Goal: Find contact information: Find contact information

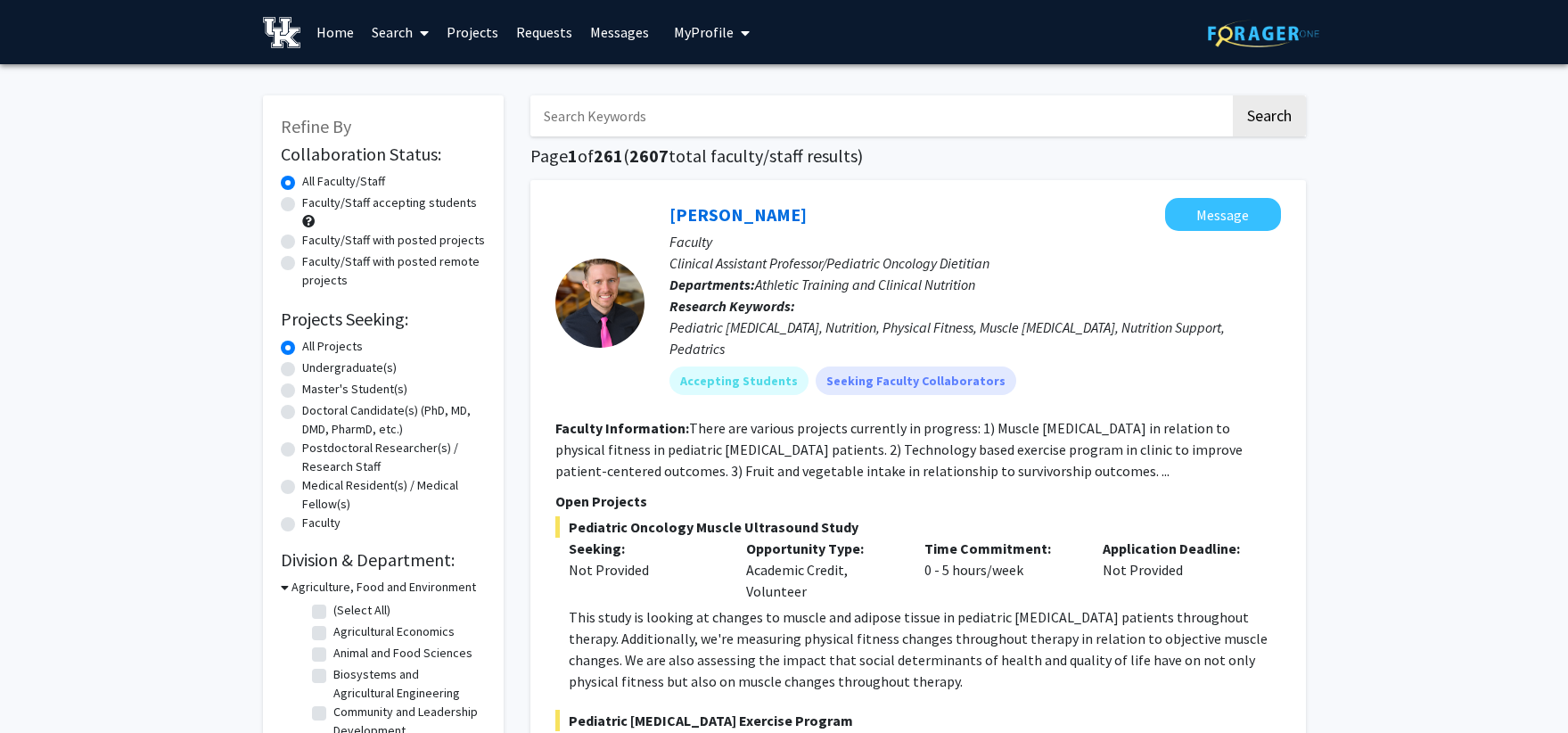
click at [1078, 491] on p "Open Projects" at bounding box center [917, 501] width 726 height 21
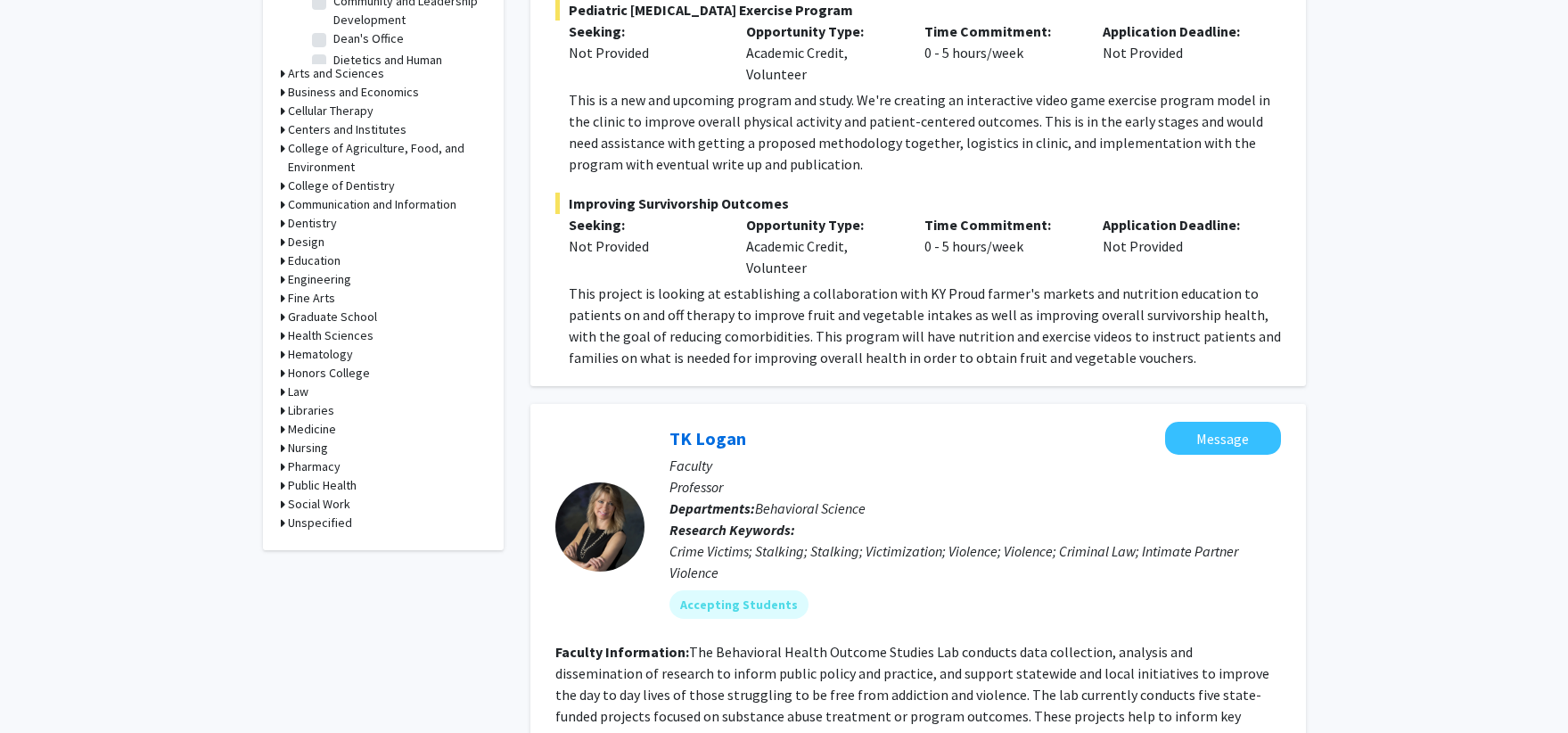
scroll to position [713, 0]
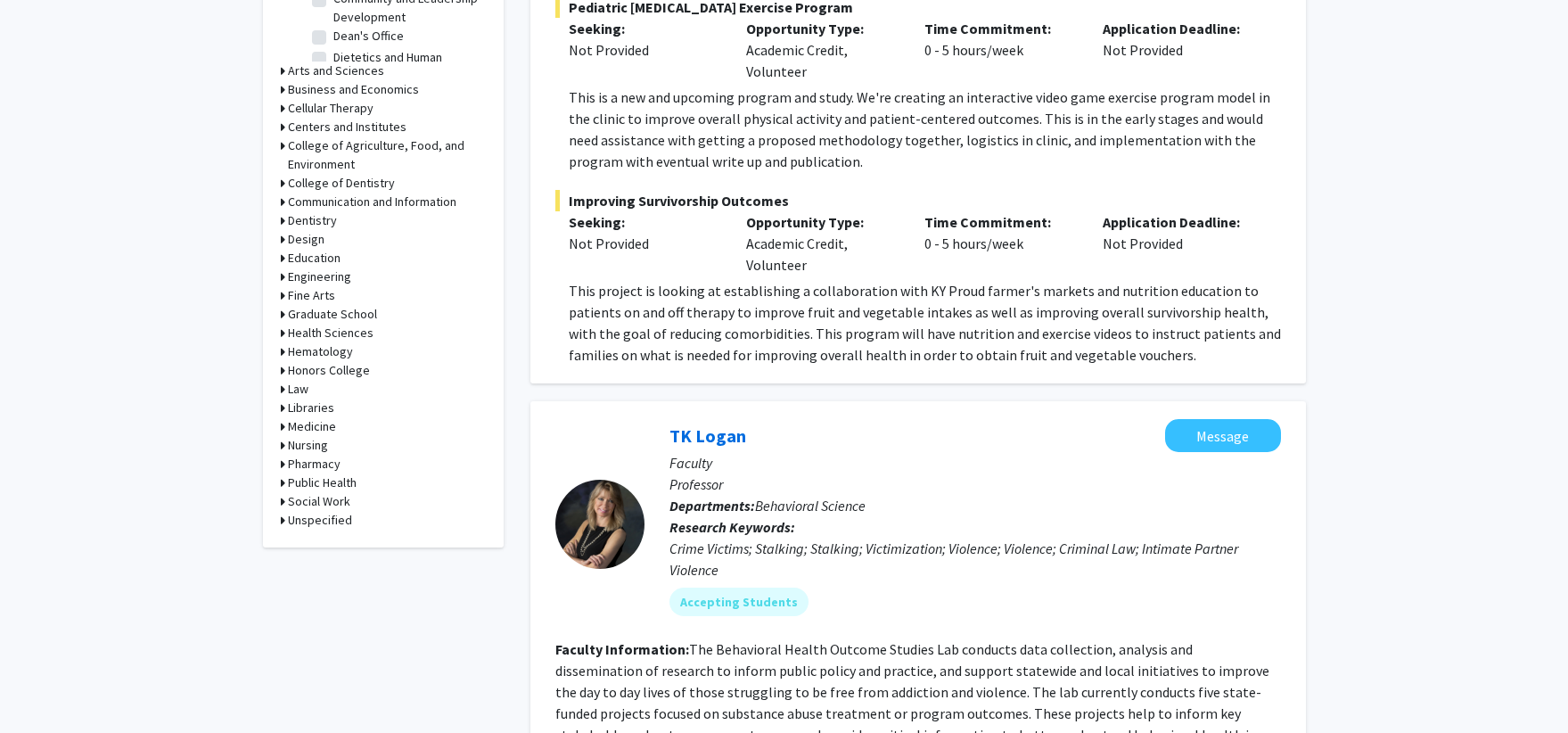
click at [315, 427] on h3 "Medicine" at bounding box center [312, 425] width 48 height 18
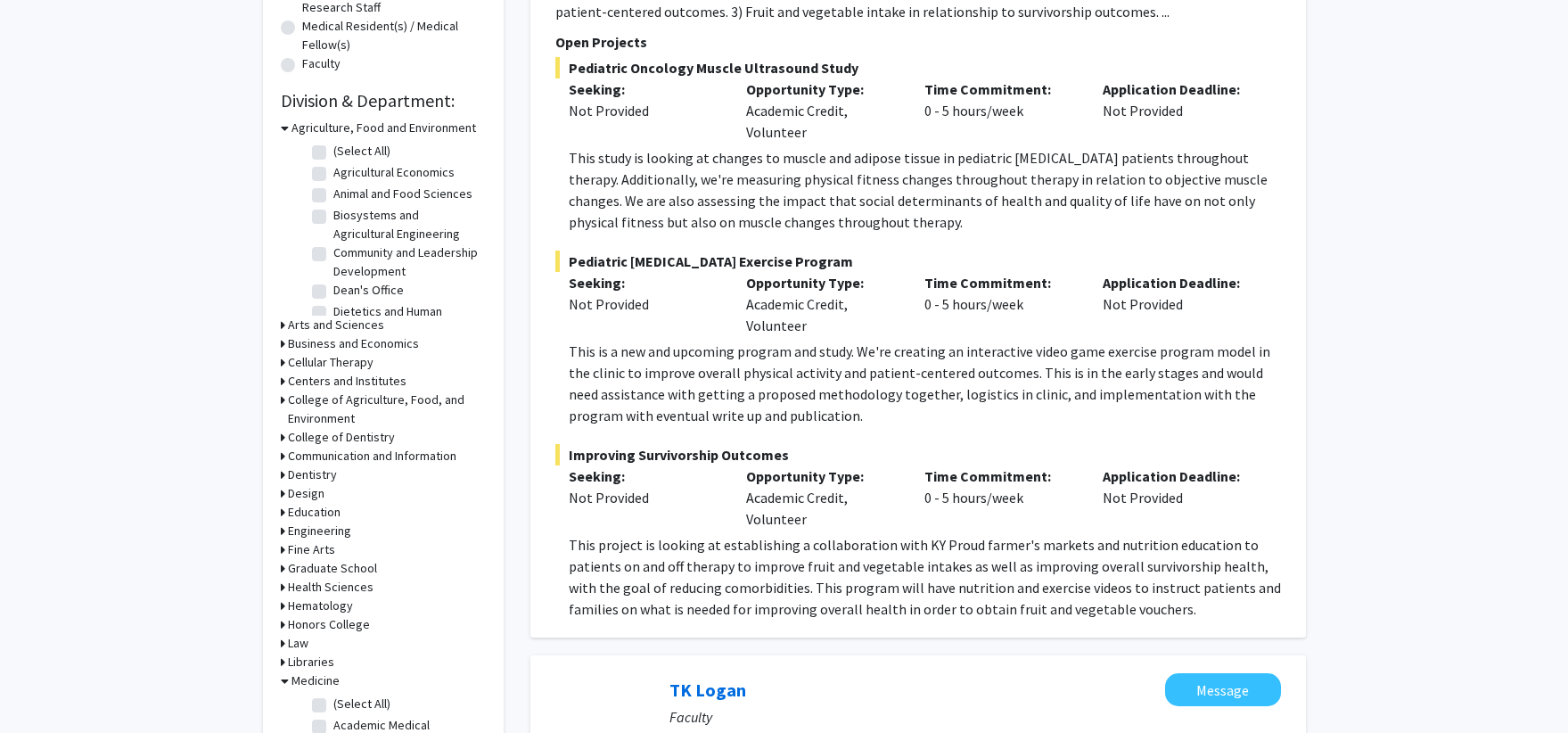
scroll to position [624, 0]
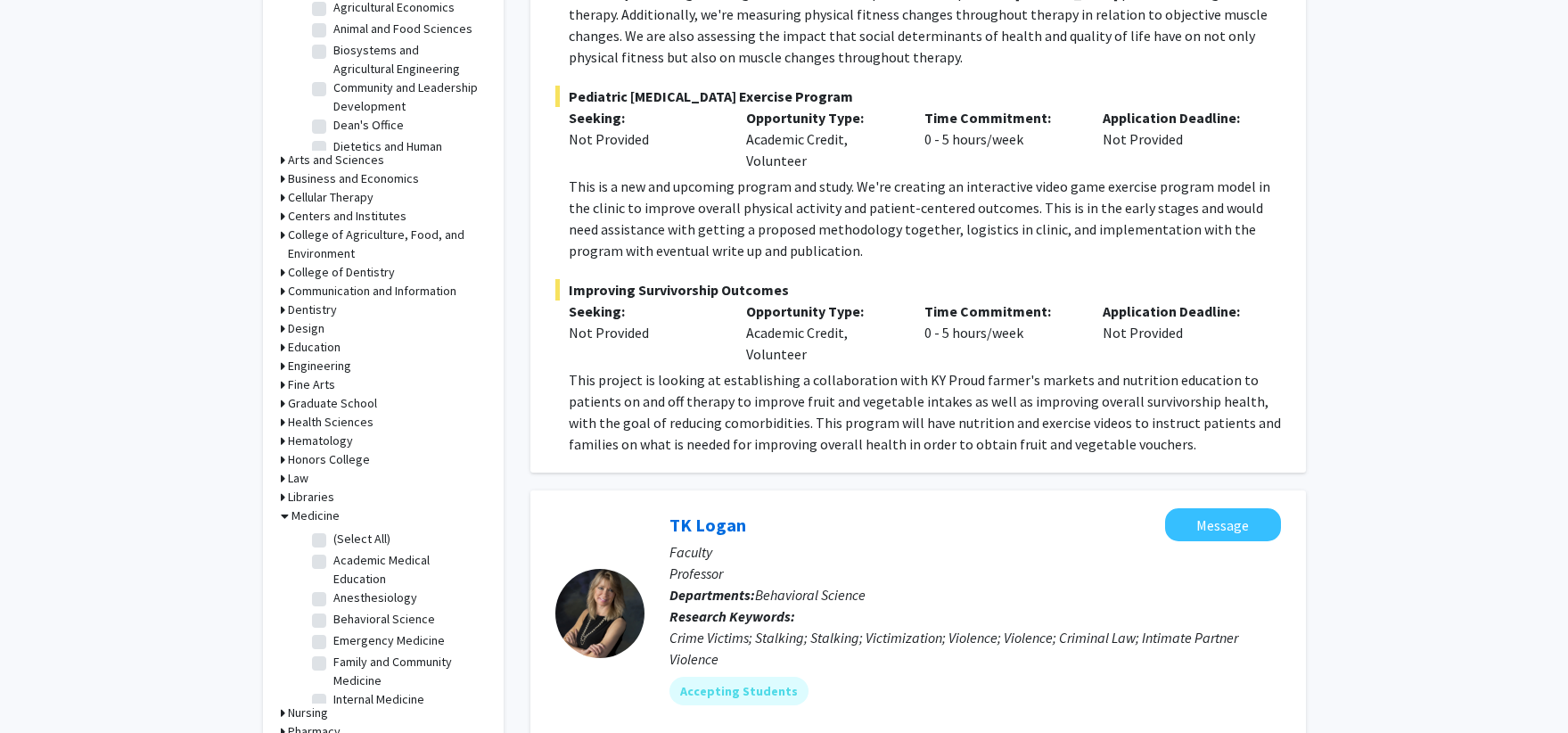
click at [333, 537] on label "(Select All)" at bounding box center [361, 538] width 57 height 18
click at [333, 537] on input "(Select All)" at bounding box center [339, 535] width 12 height 12
checkbox input "true"
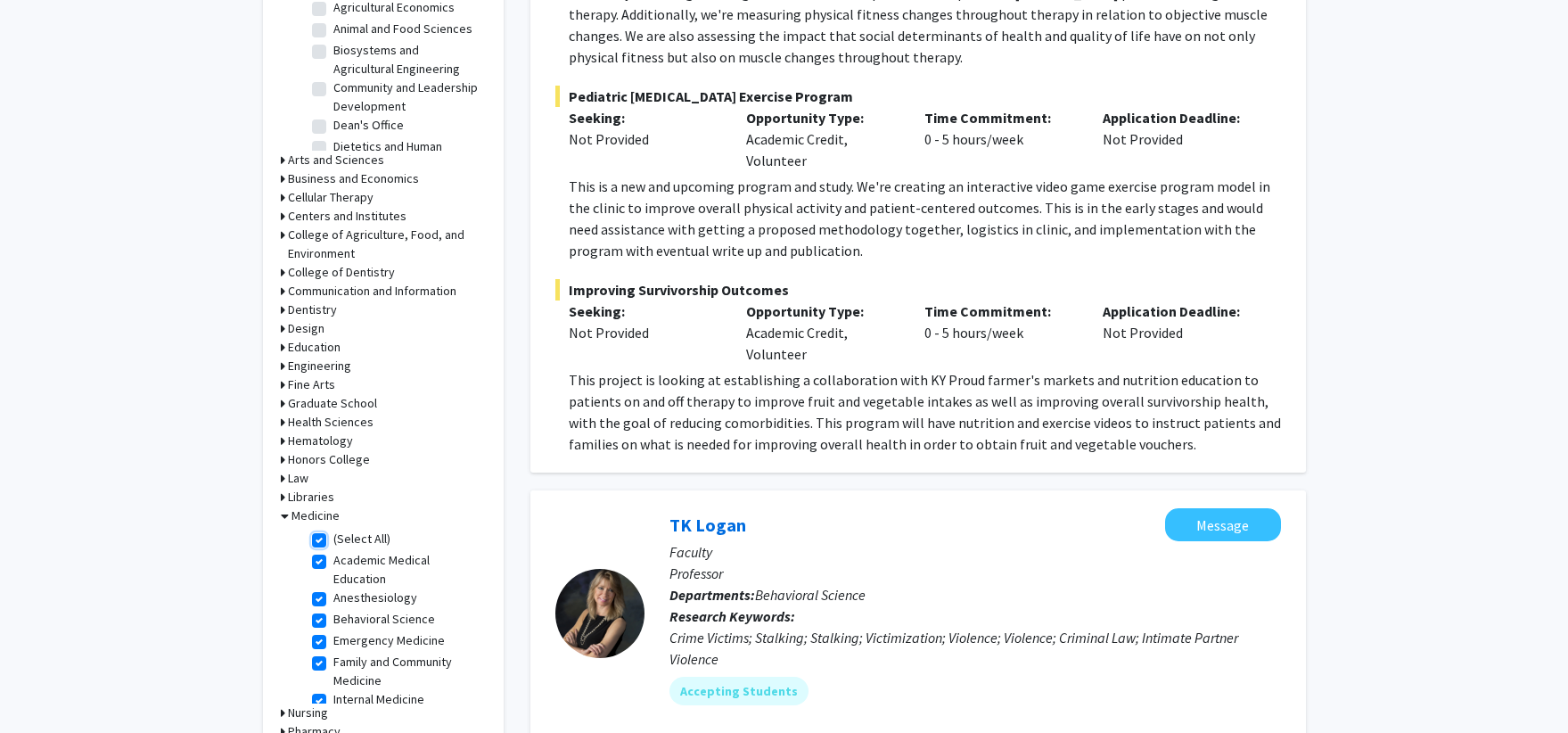
checkbox input "true"
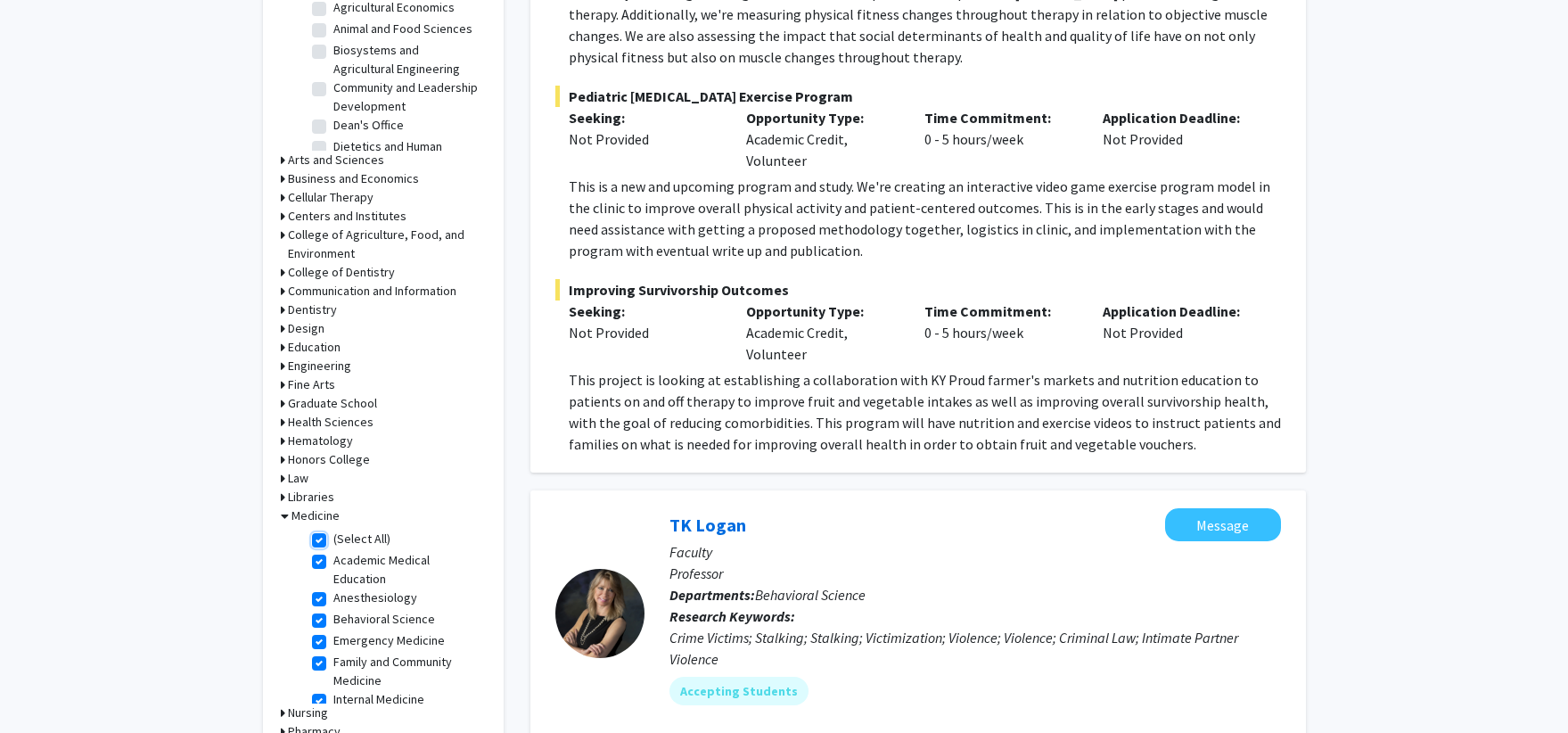
checkbox input "true"
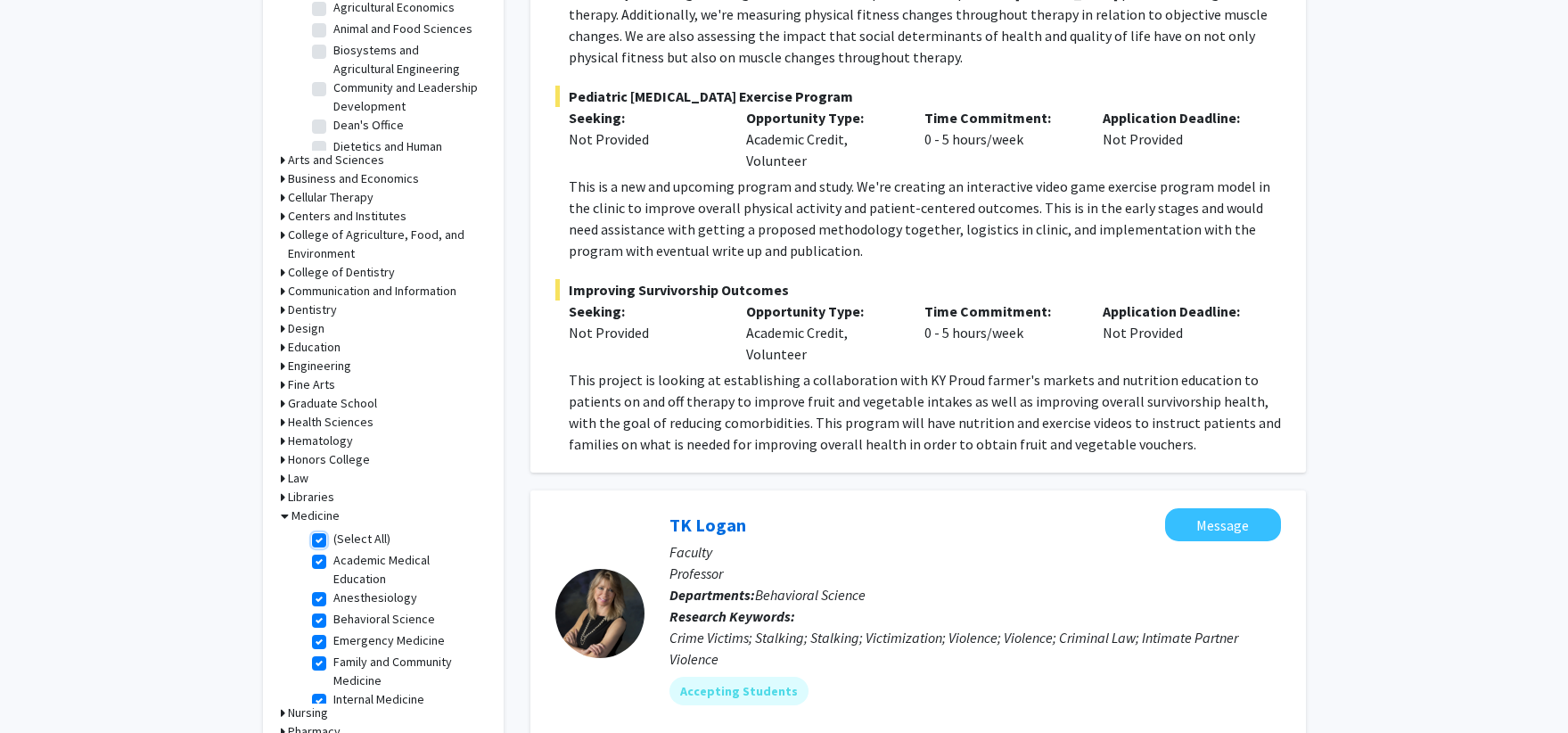
checkbox input "true"
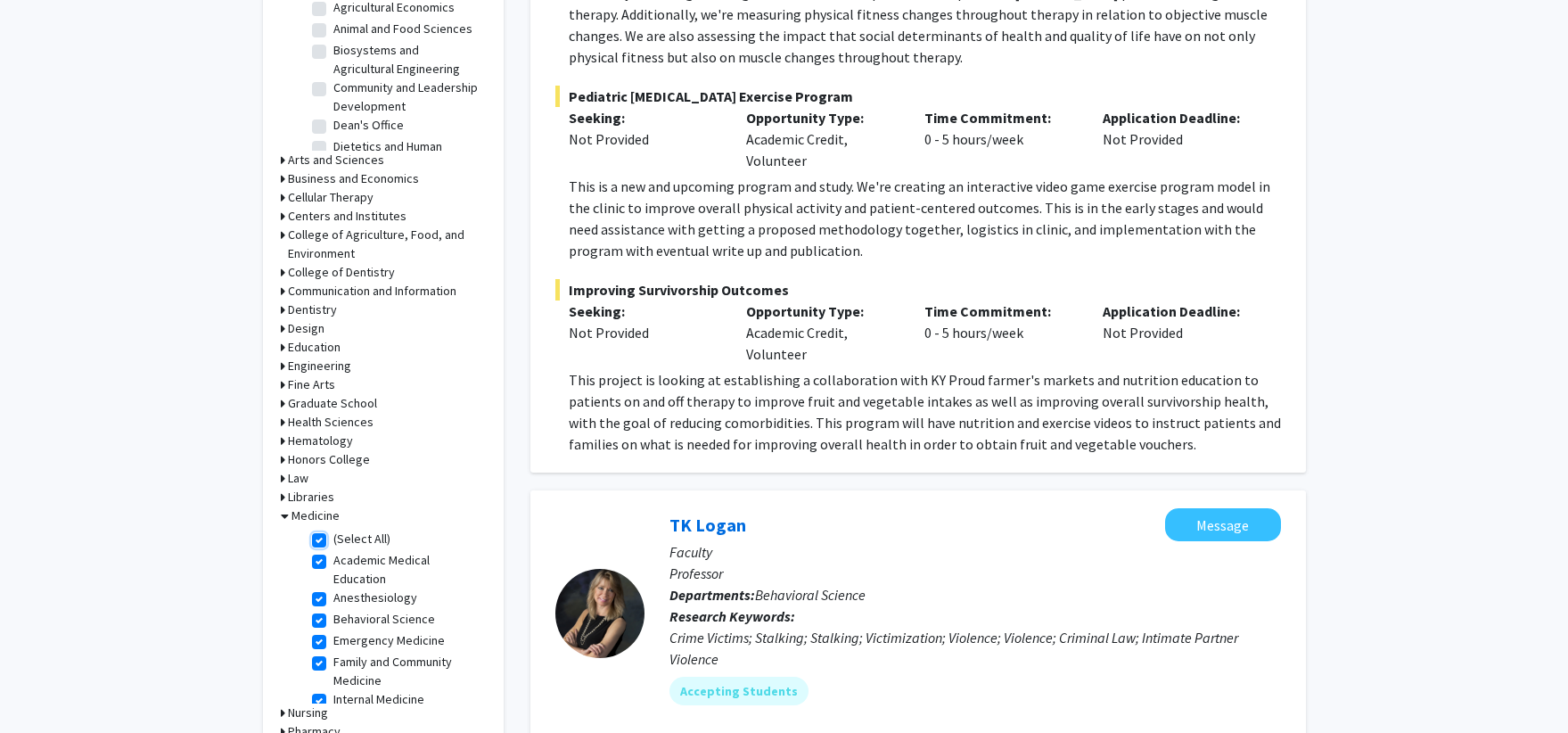
checkbox input "true"
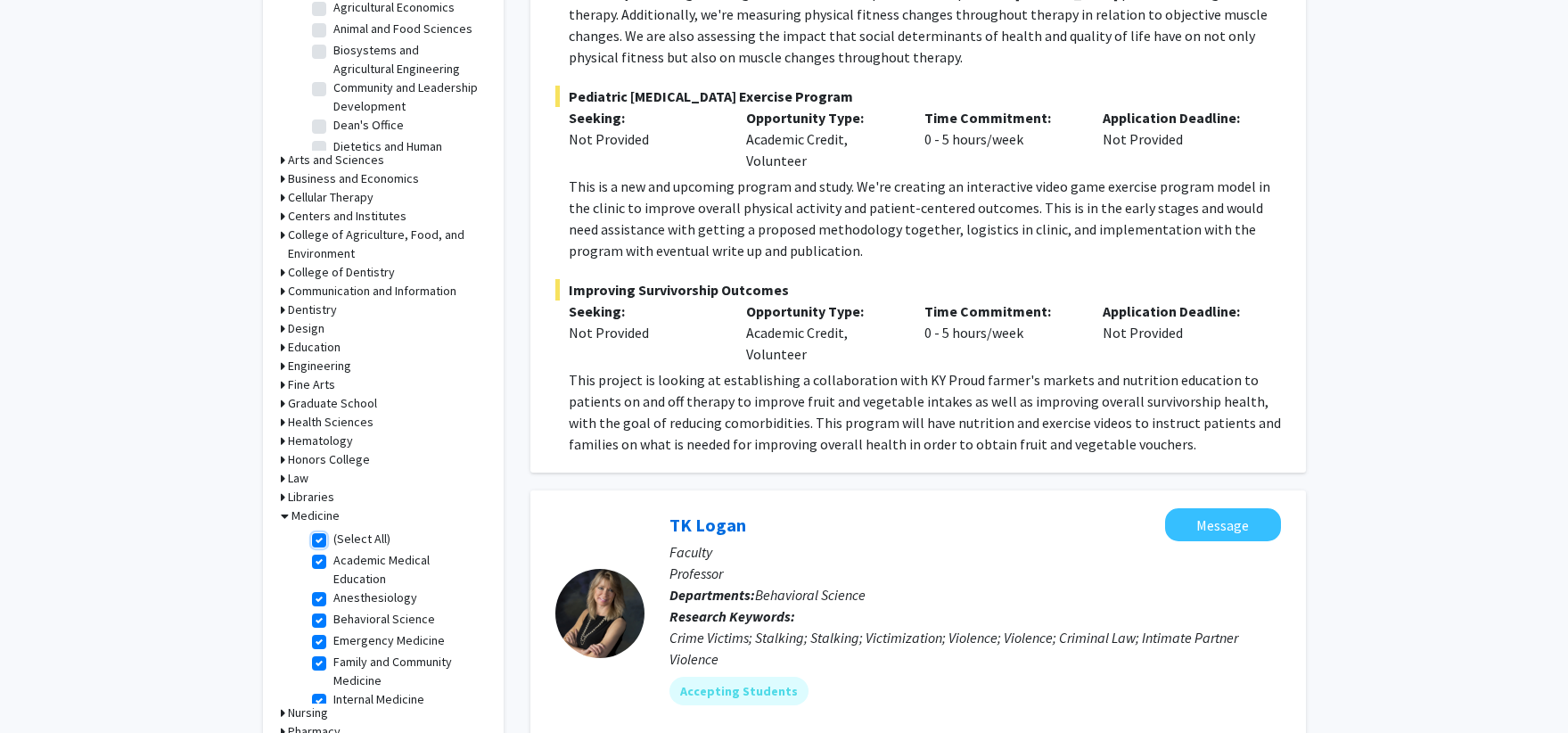
checkbox input "true"
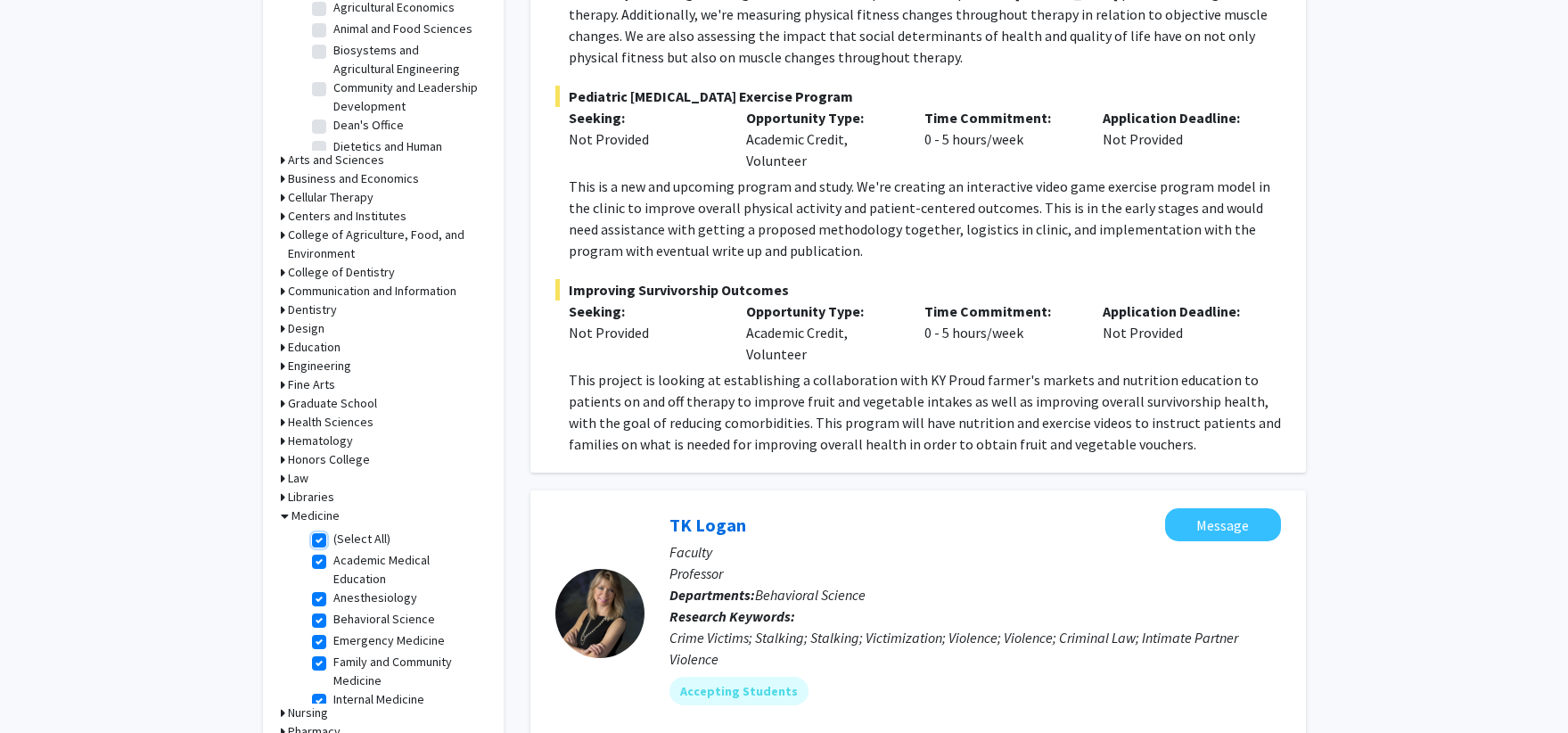
checkbox input "true"
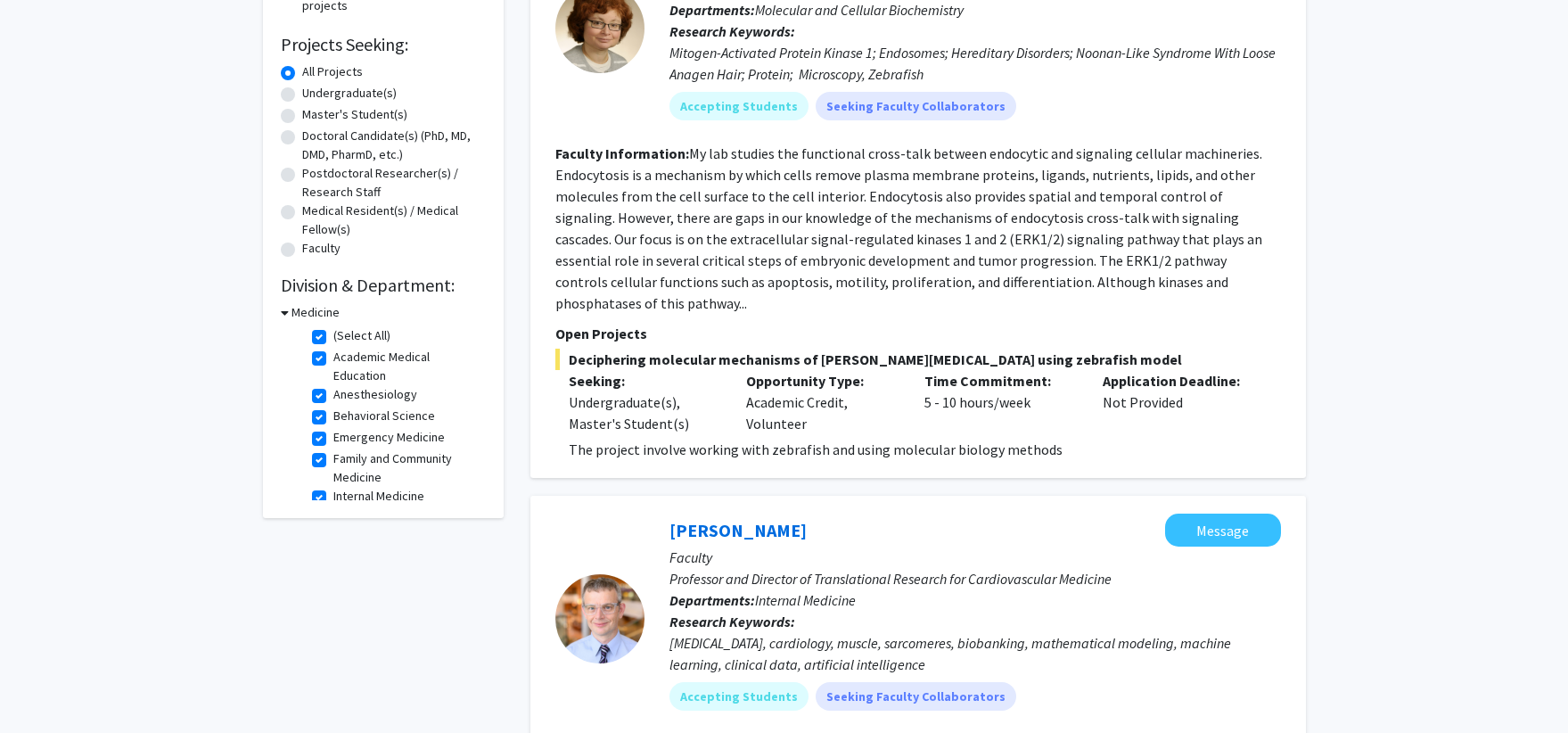
scroll to position [185, 0]
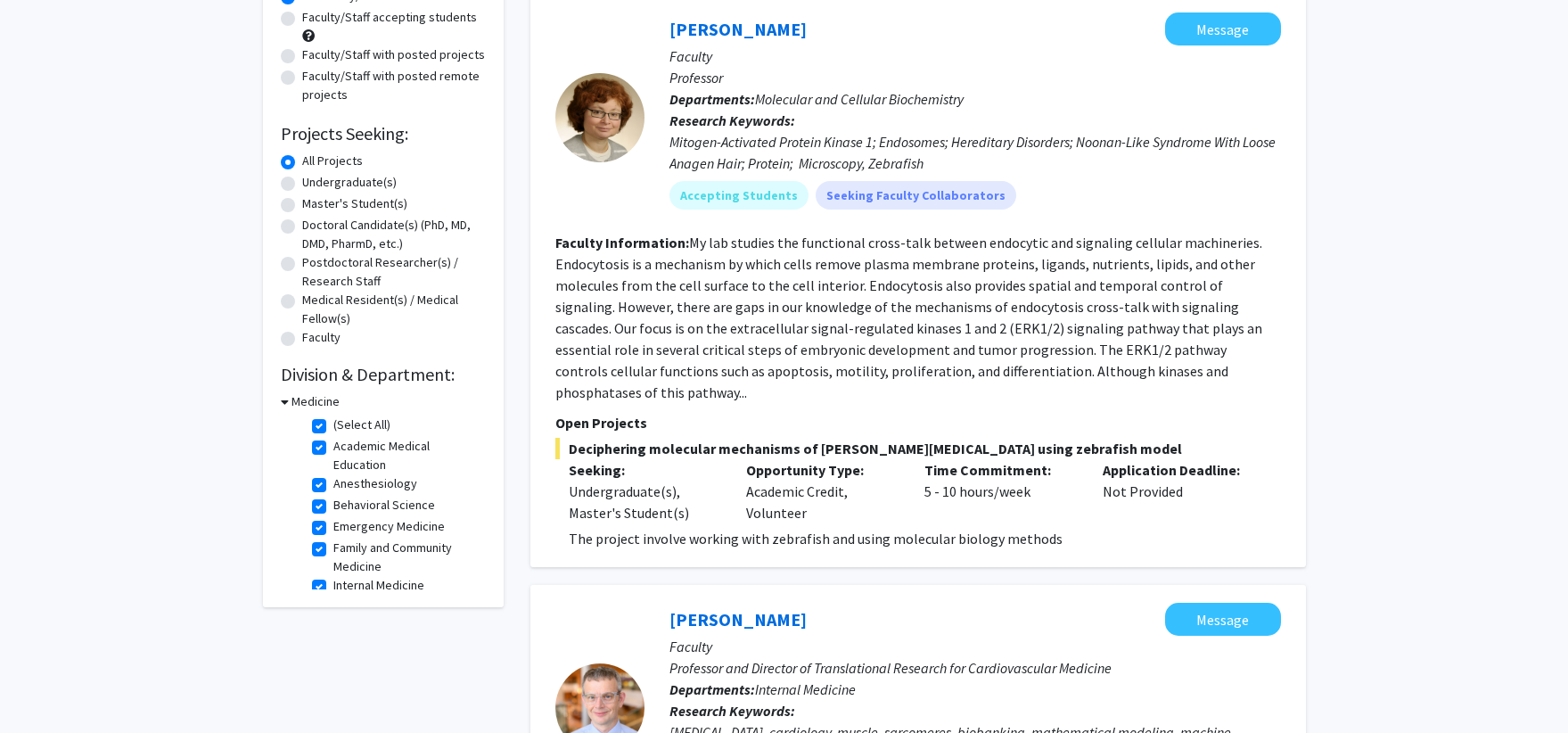
click at [708, 38] on link "[PERSON_NAME]" at bounding box center [738, 28] width 137 height 22
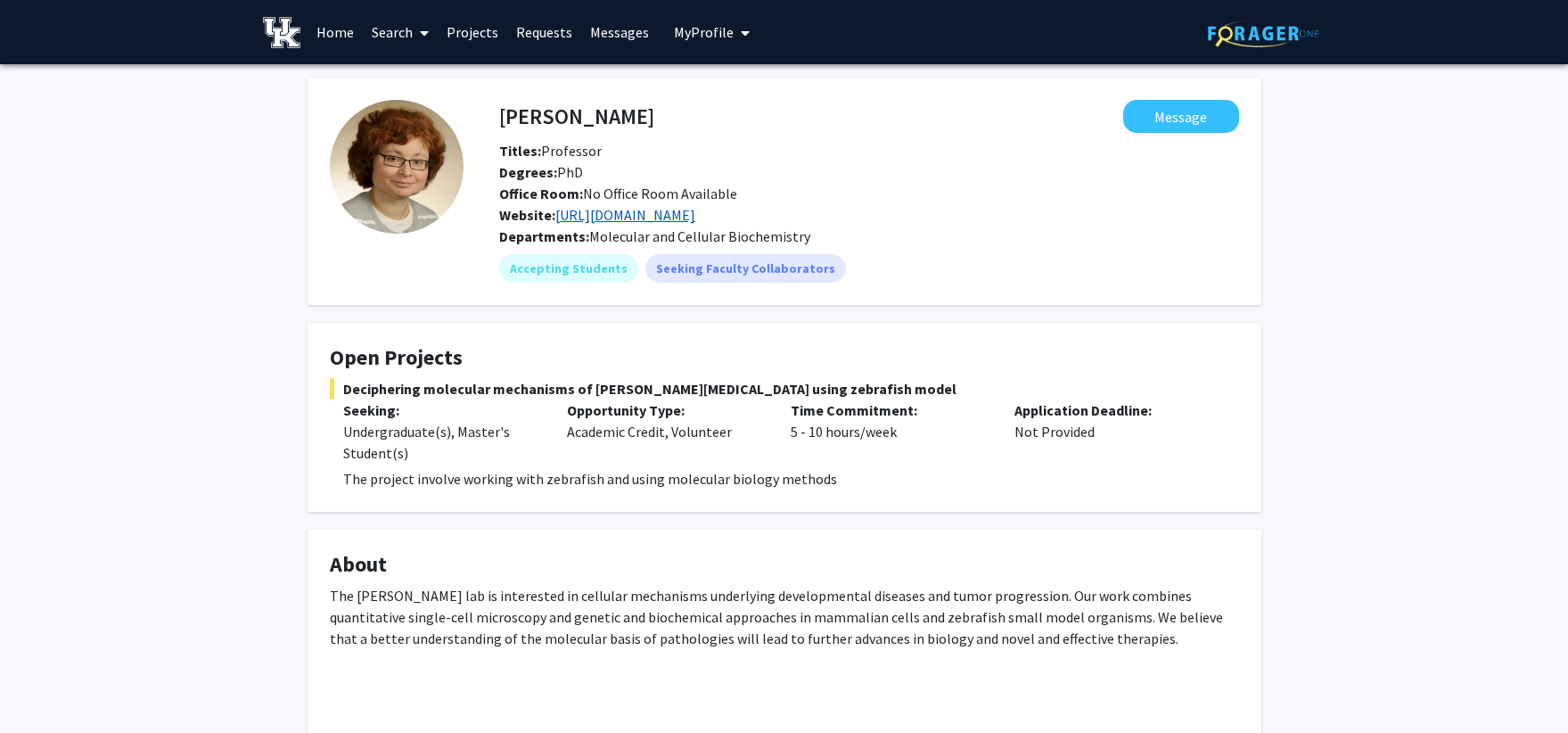
click at [670, 219] on link "[URL][DOMAIN_NAME]" at bounding box center [625, 214] width 140 height 18
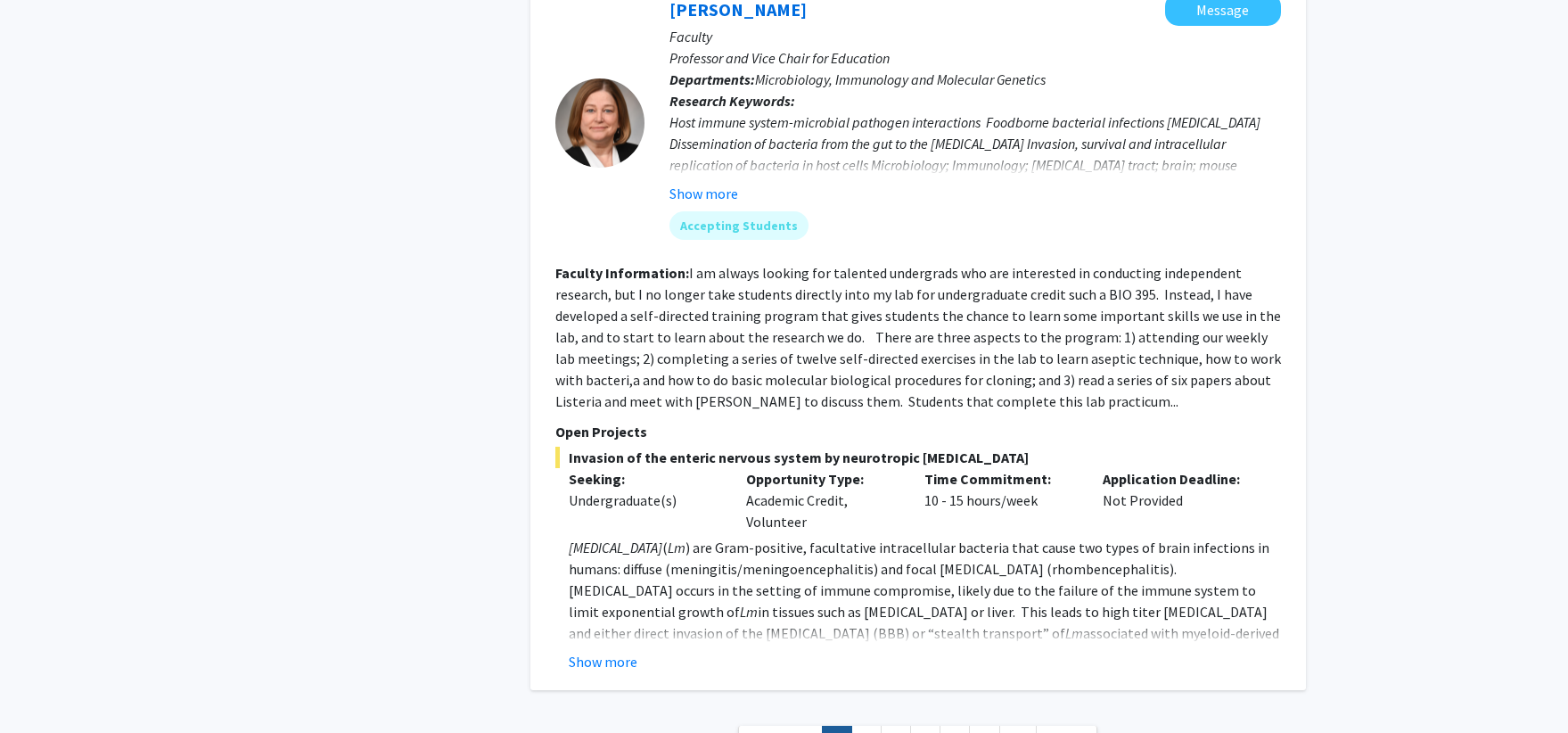
scroll to position [6334, 0]
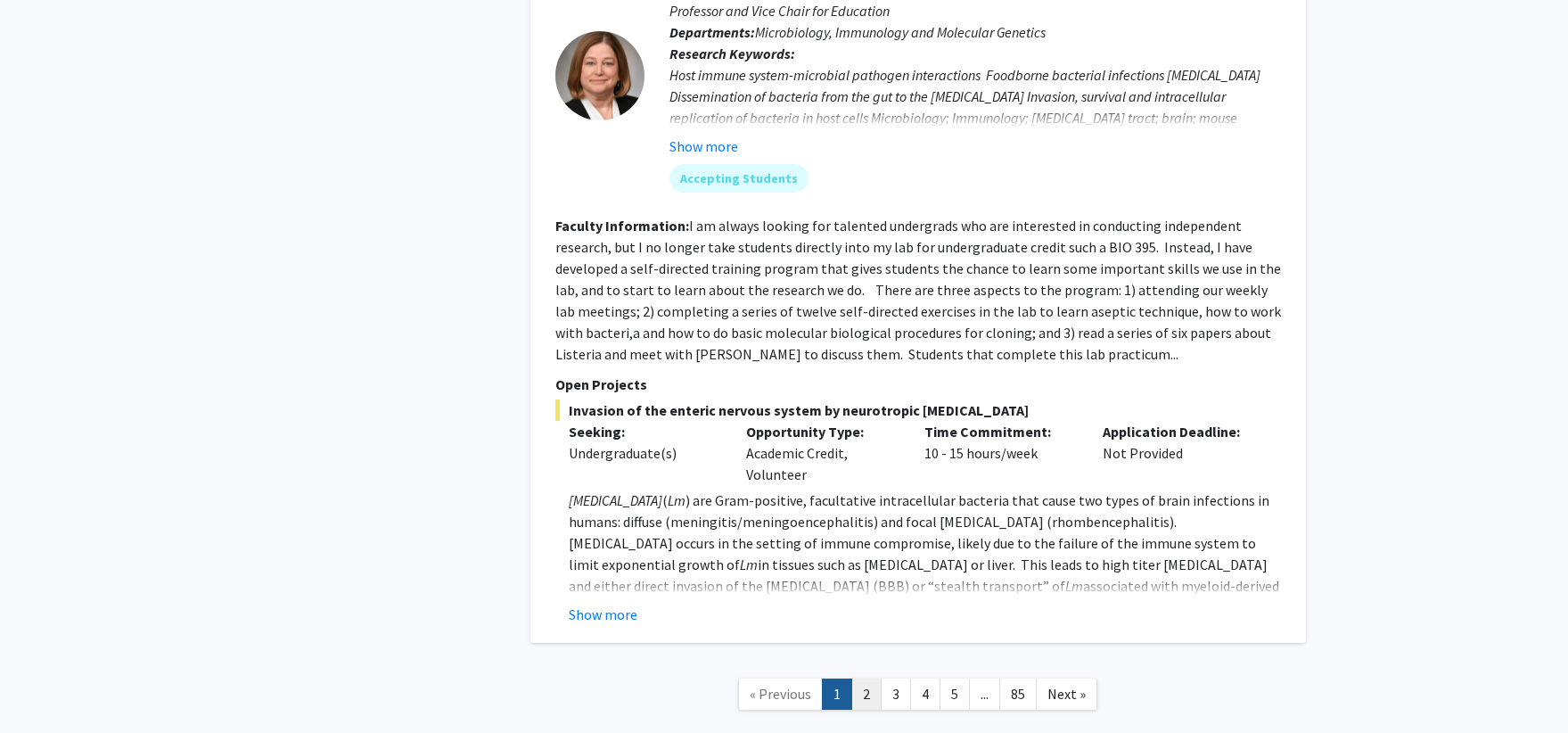
click at [880, 678] on link "2" at bounding box center [866, 694] width 30 height 31
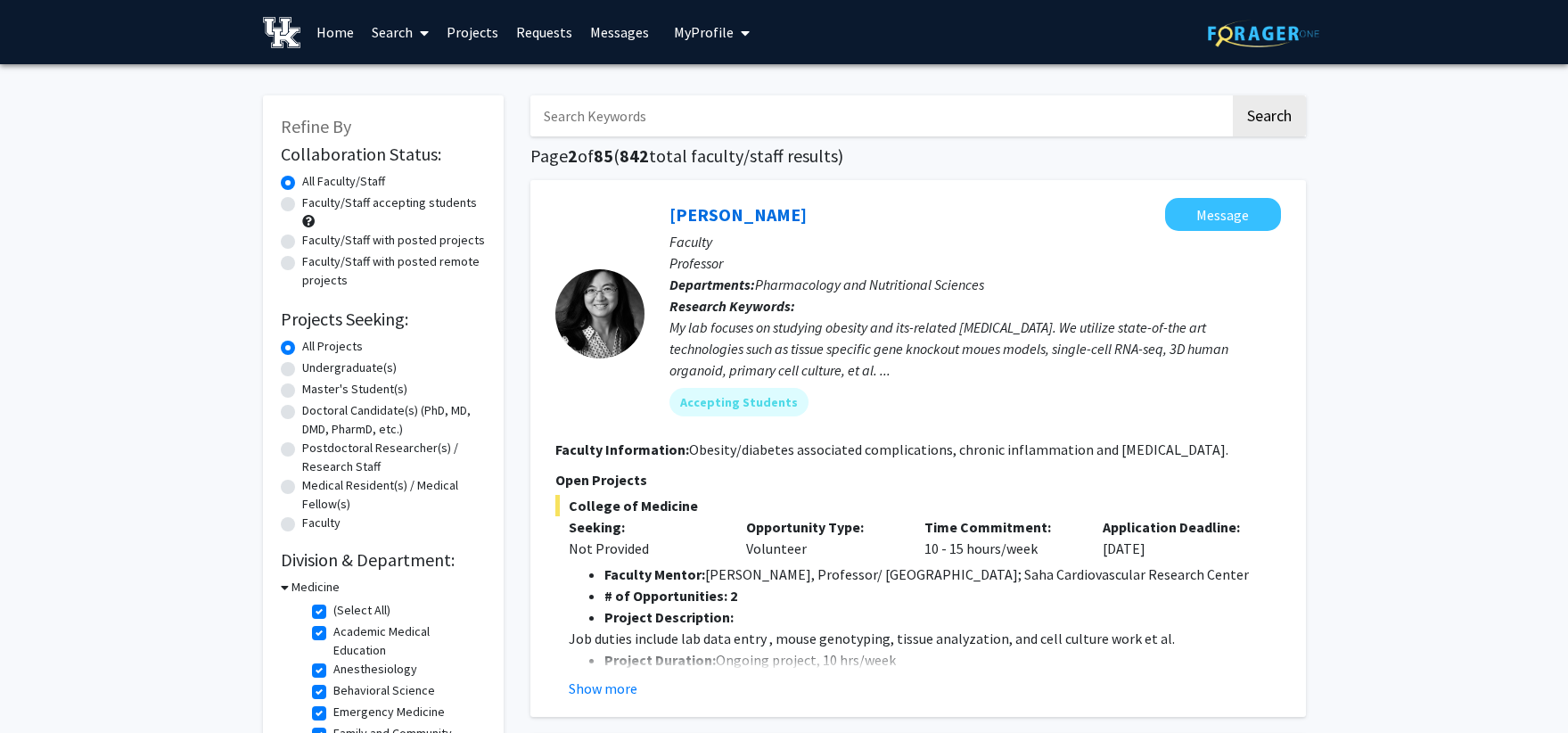
click at [773, 210] on div "[PERSON_NAME] Message" at bounding box center [976, 214] width 612 height 33
click at [765, 214] on link "[PERSON_NAME]" at bounding box center [738, 214] width 137 height 22
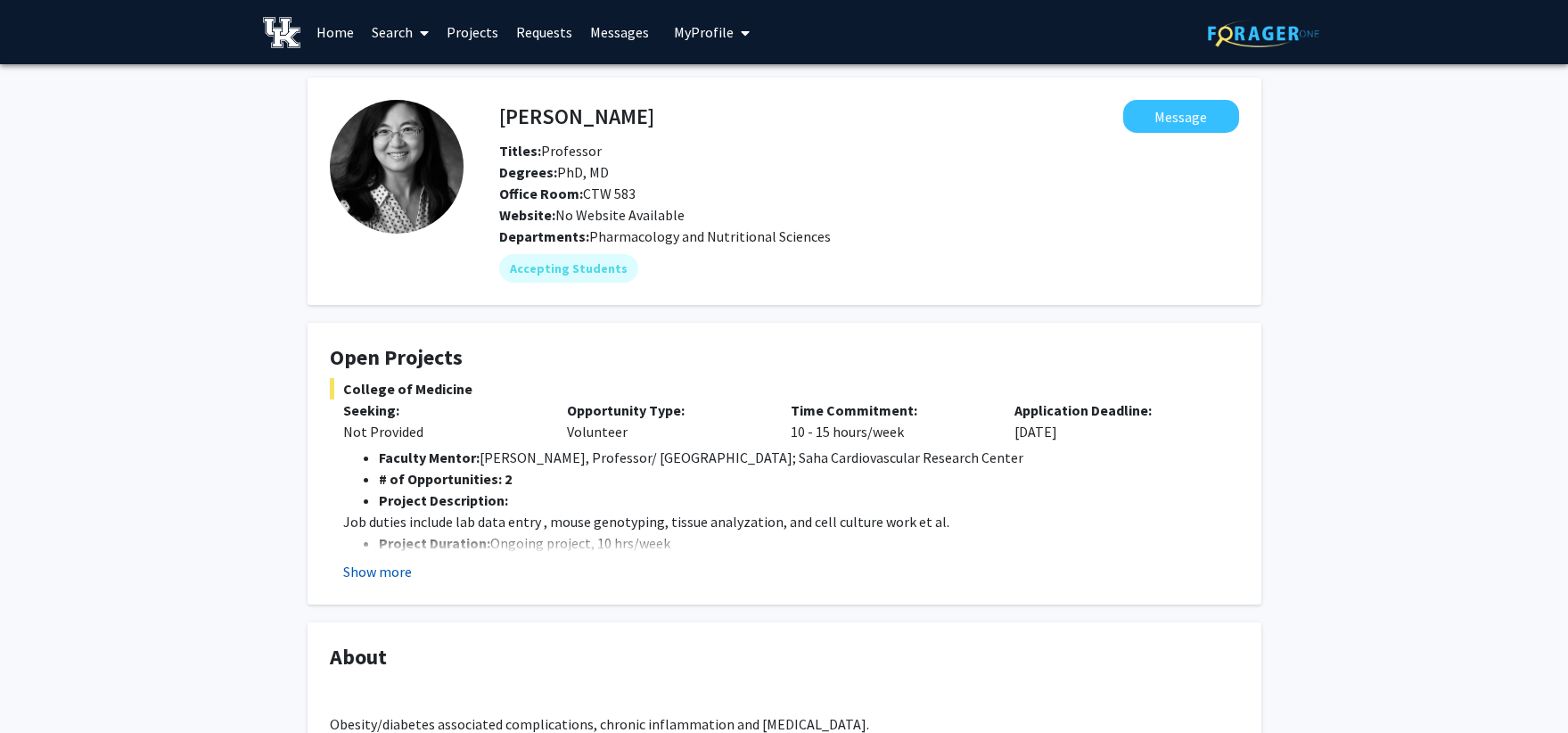
click at [389, 576] on button "Show more" at bounding box center [377, 571] width 68 height 21
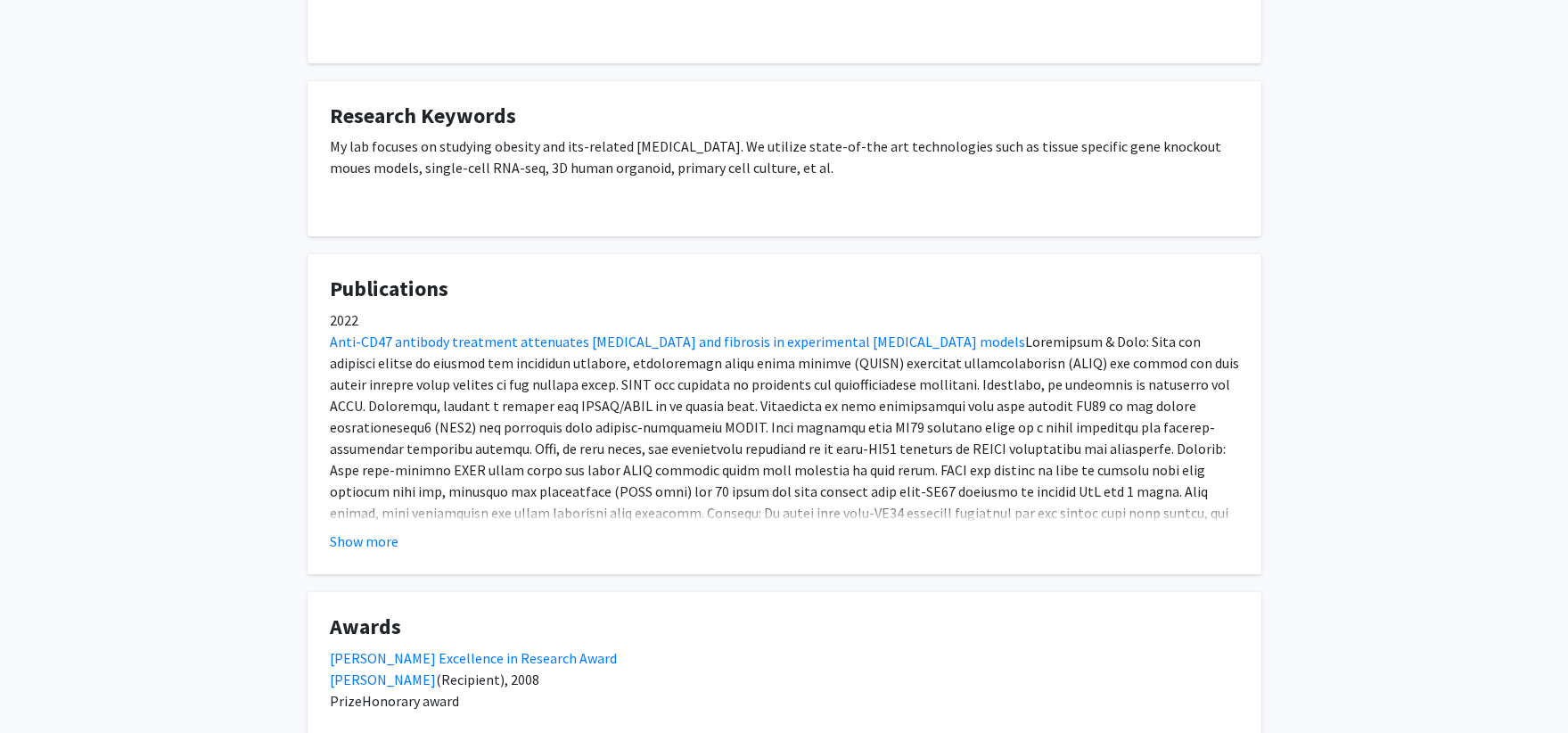
scroll to position [268, 0]
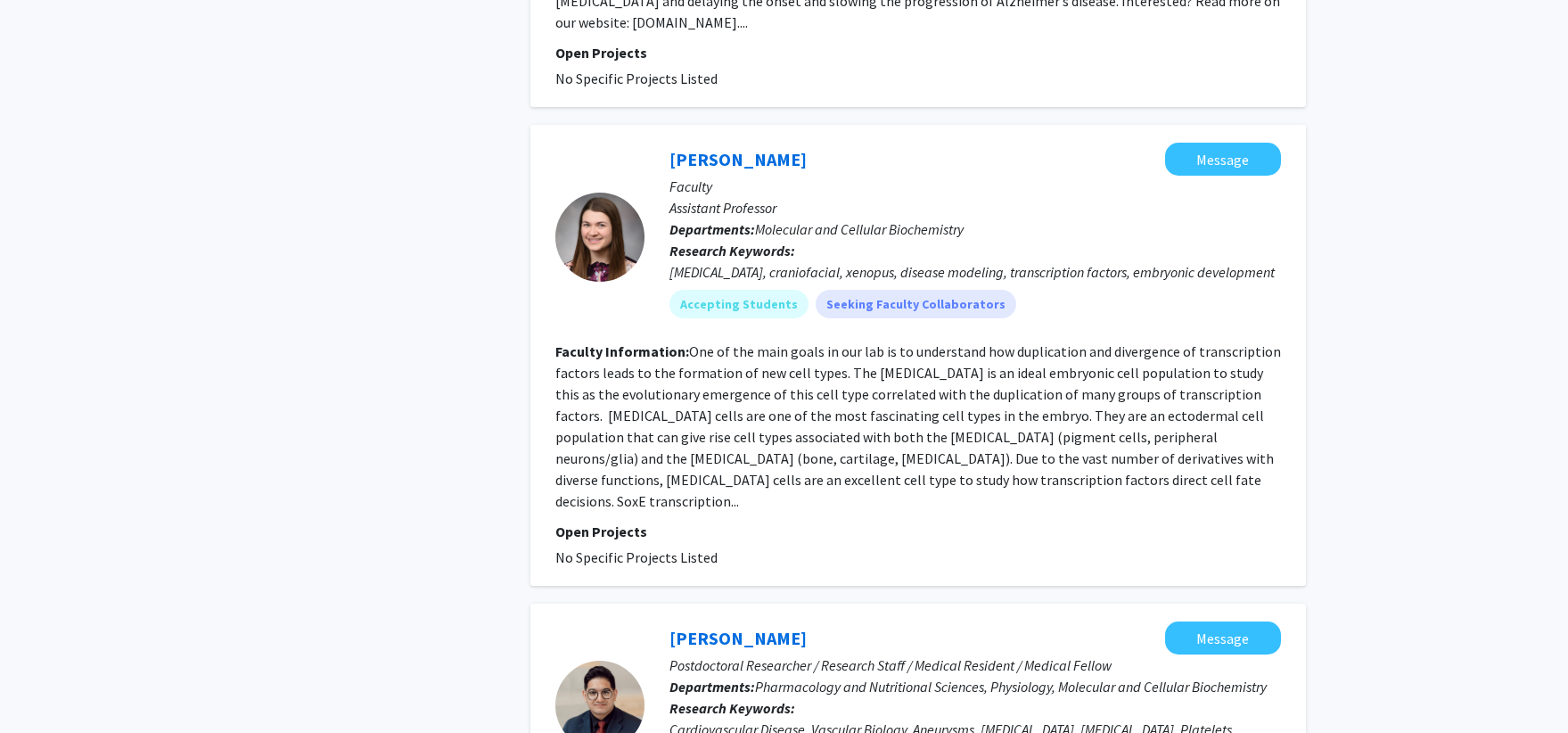
scroll to position [2941, 0]
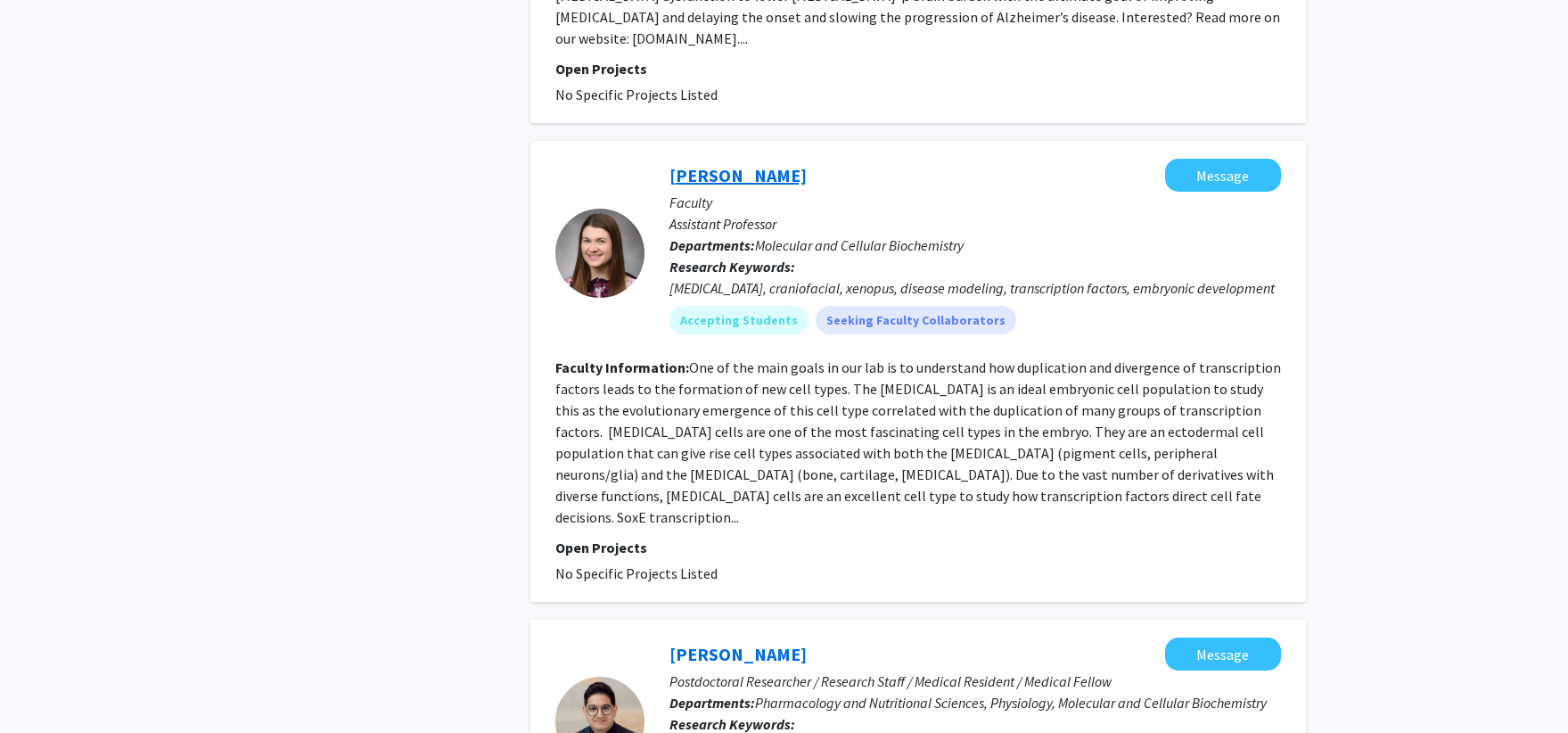
click at [762, 164] on link "[PERSON_NAME]" at bounding box center [738, 174] width 137 height 22
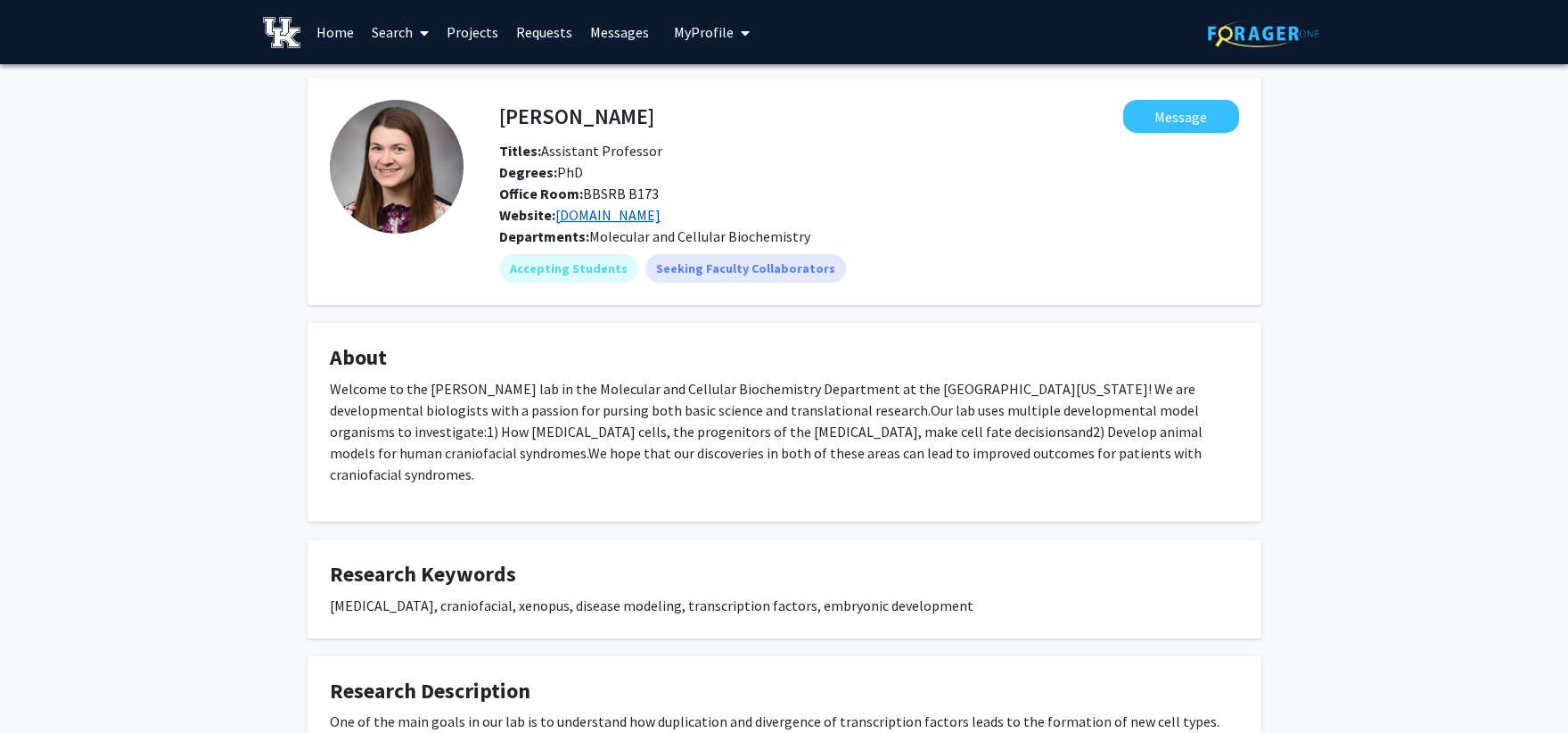
click at [651, 216] on link "[DOMAIN_NAME]" at bounding box center [608, 214] width 105 height 18
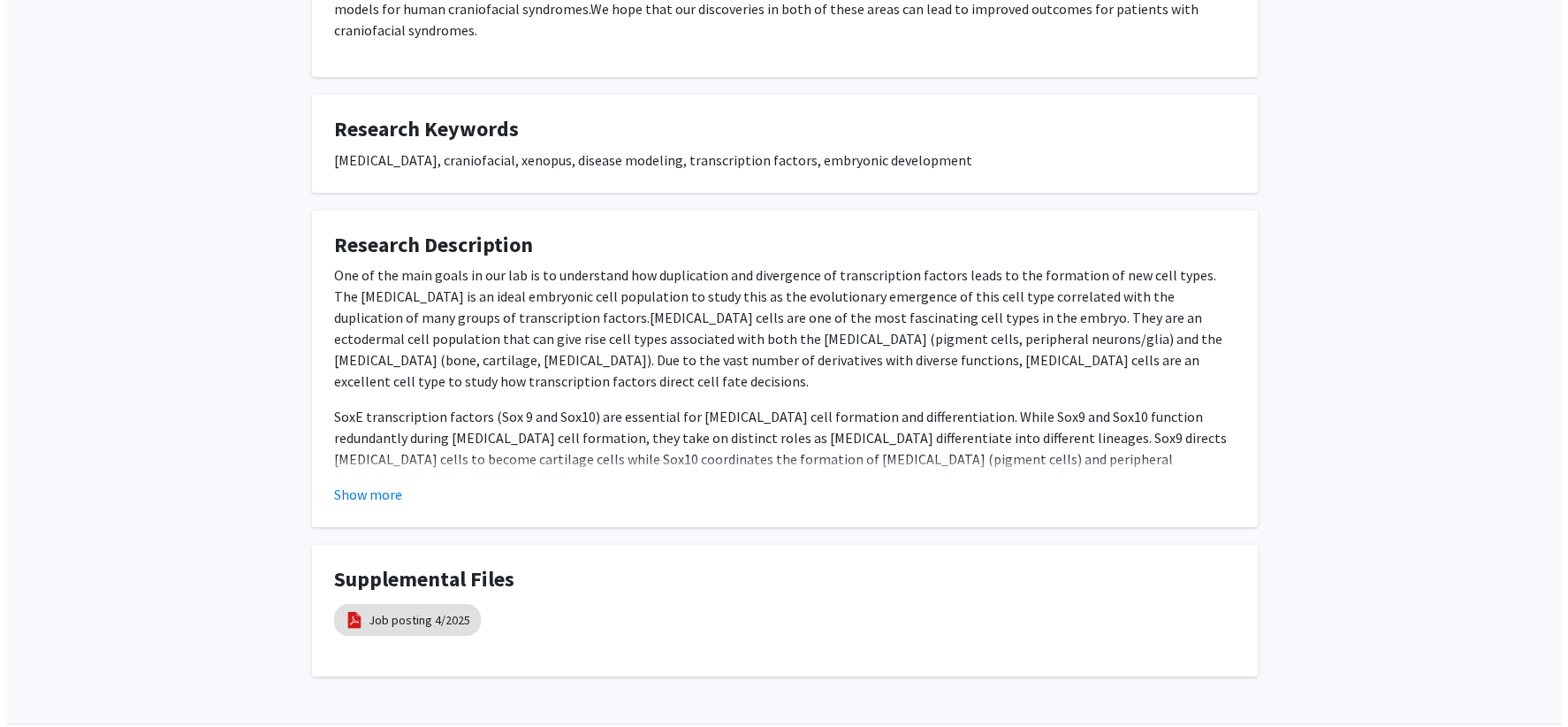
scroll to position [442, 0]
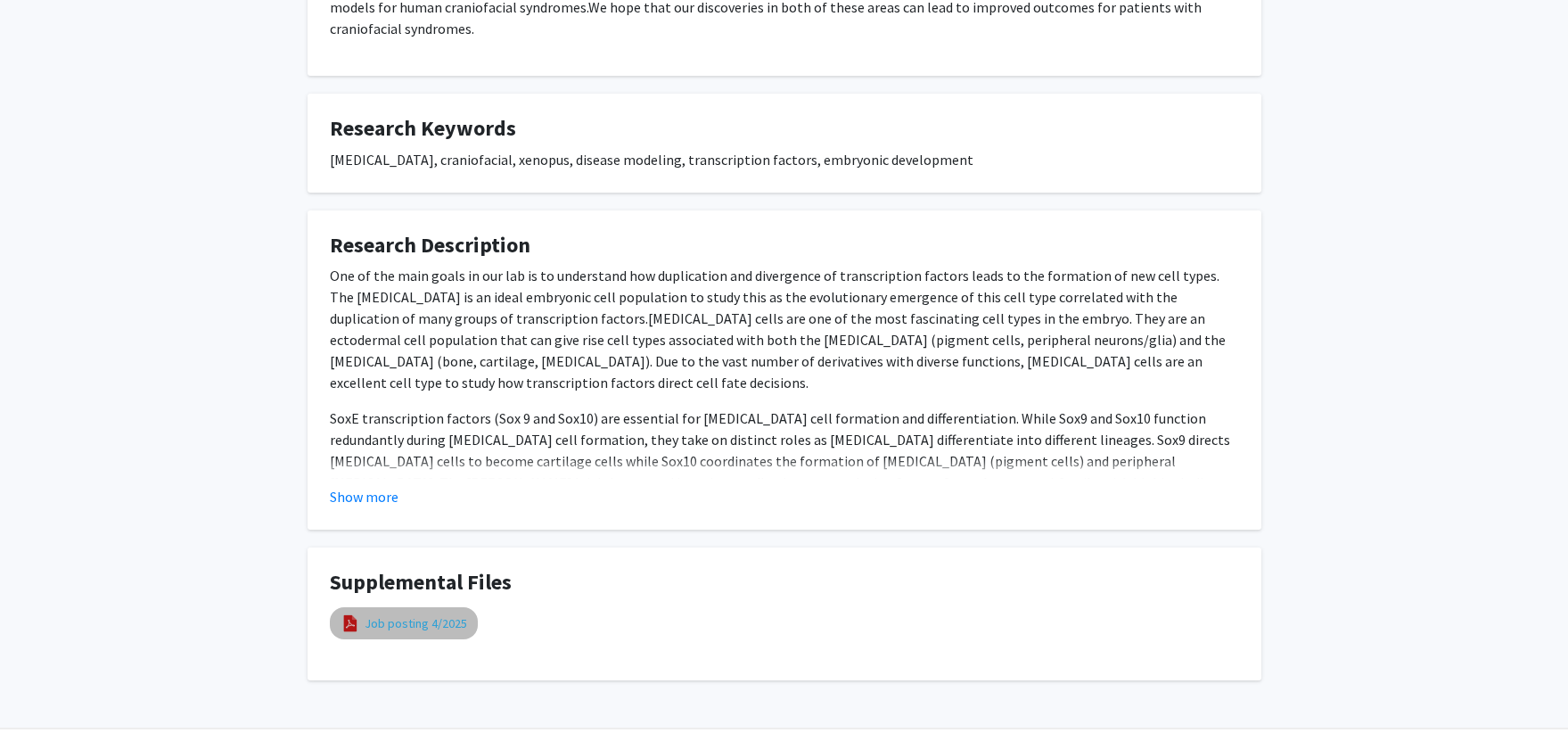
click at [423, 614] on link "Job posting 4/2025" at bounding box center [415, 623] width 102 height 18
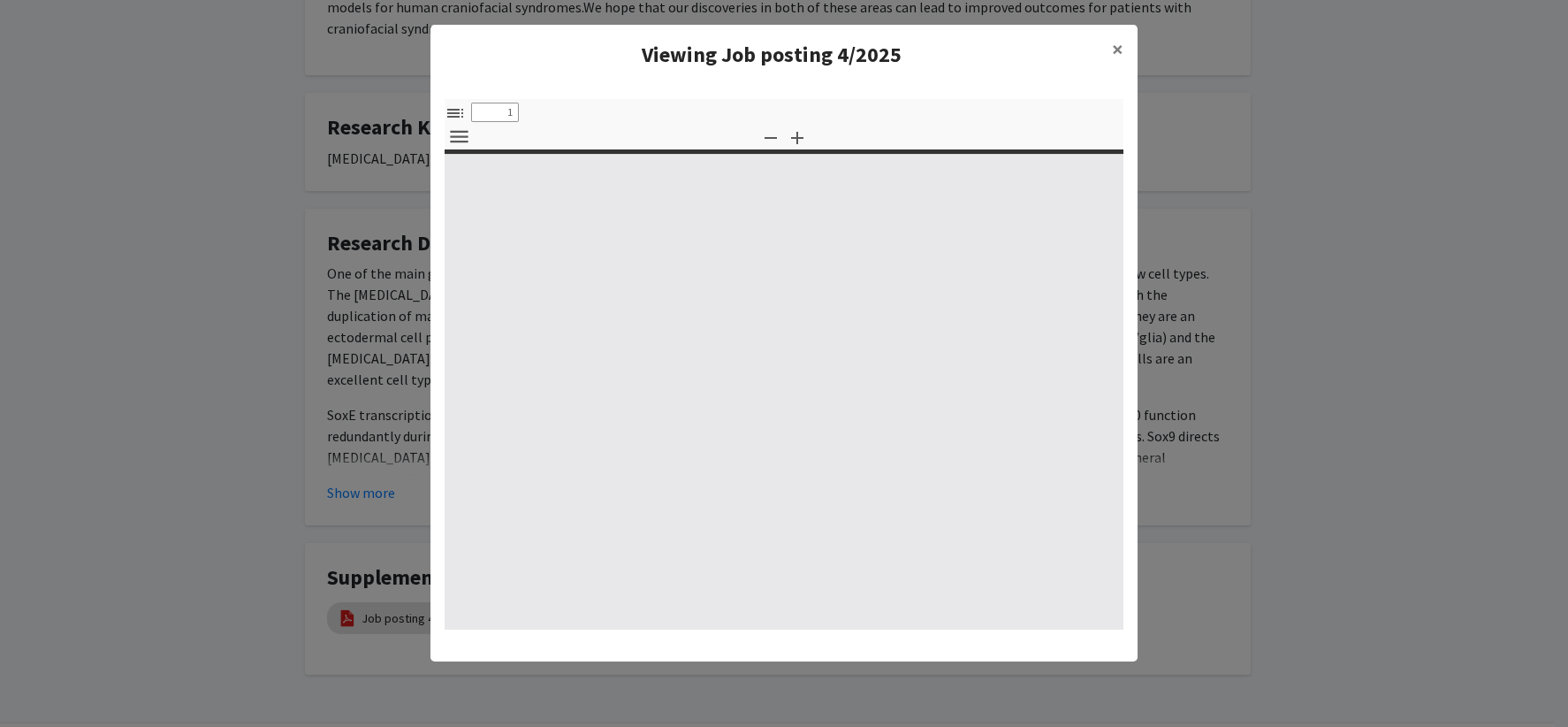
select select "custom"
type input "0"
select select "custom"
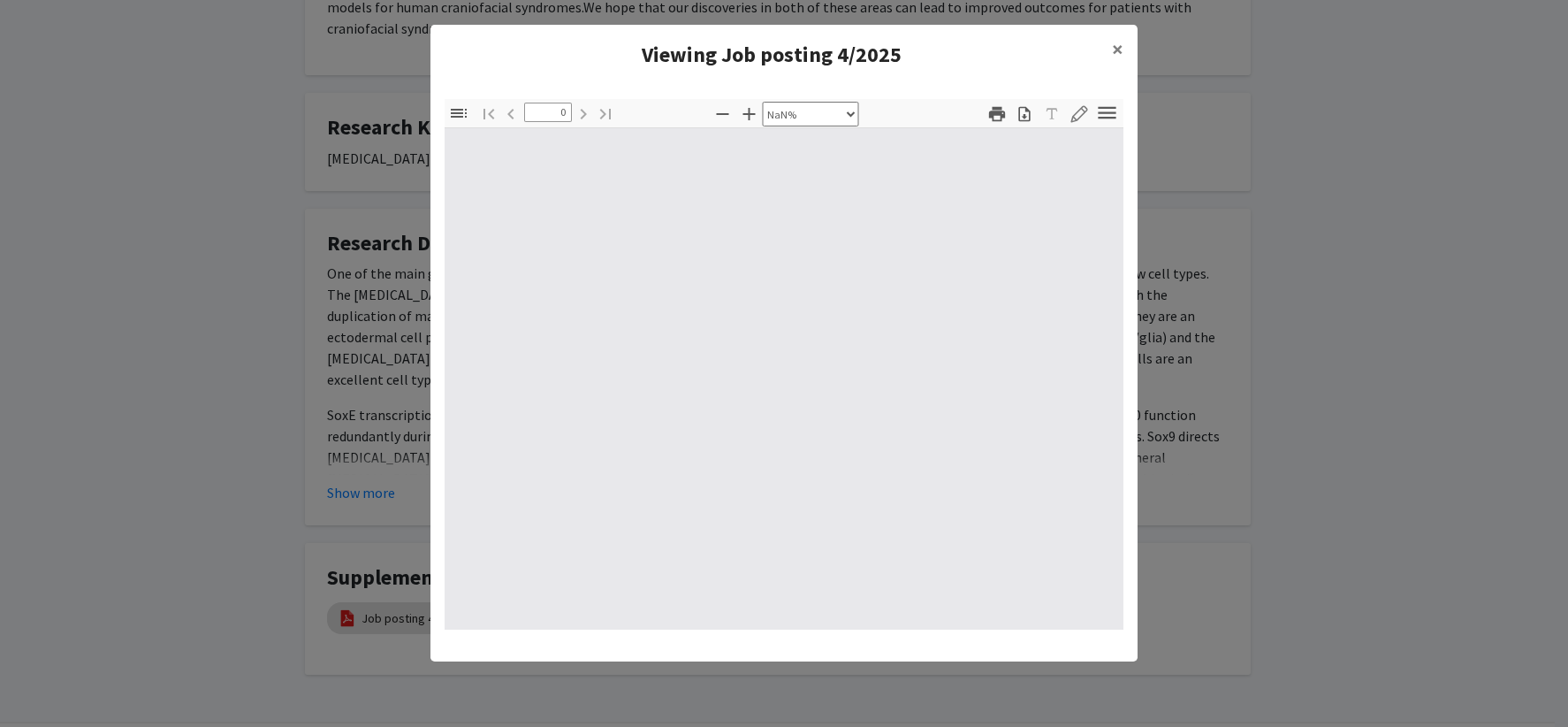
type input "1"
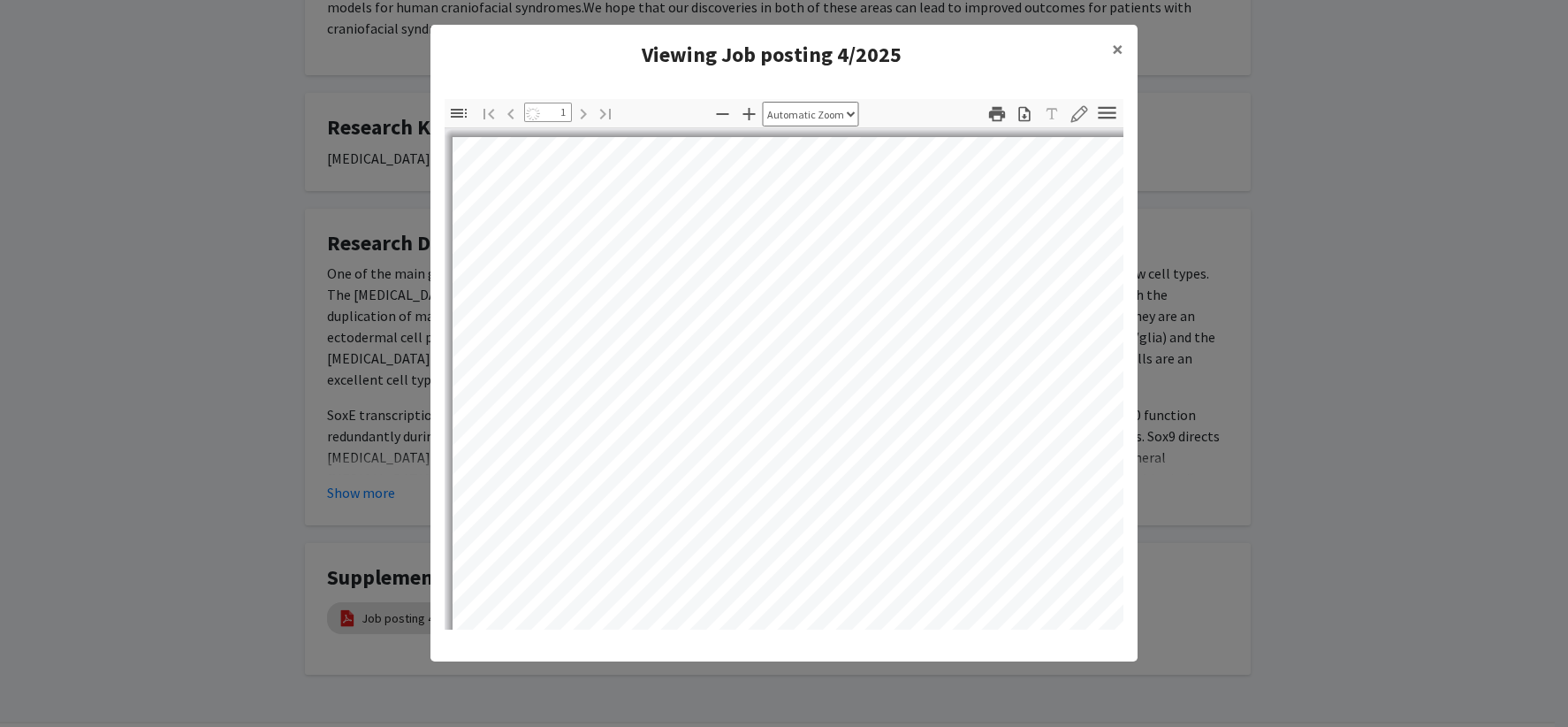
select select "auto"
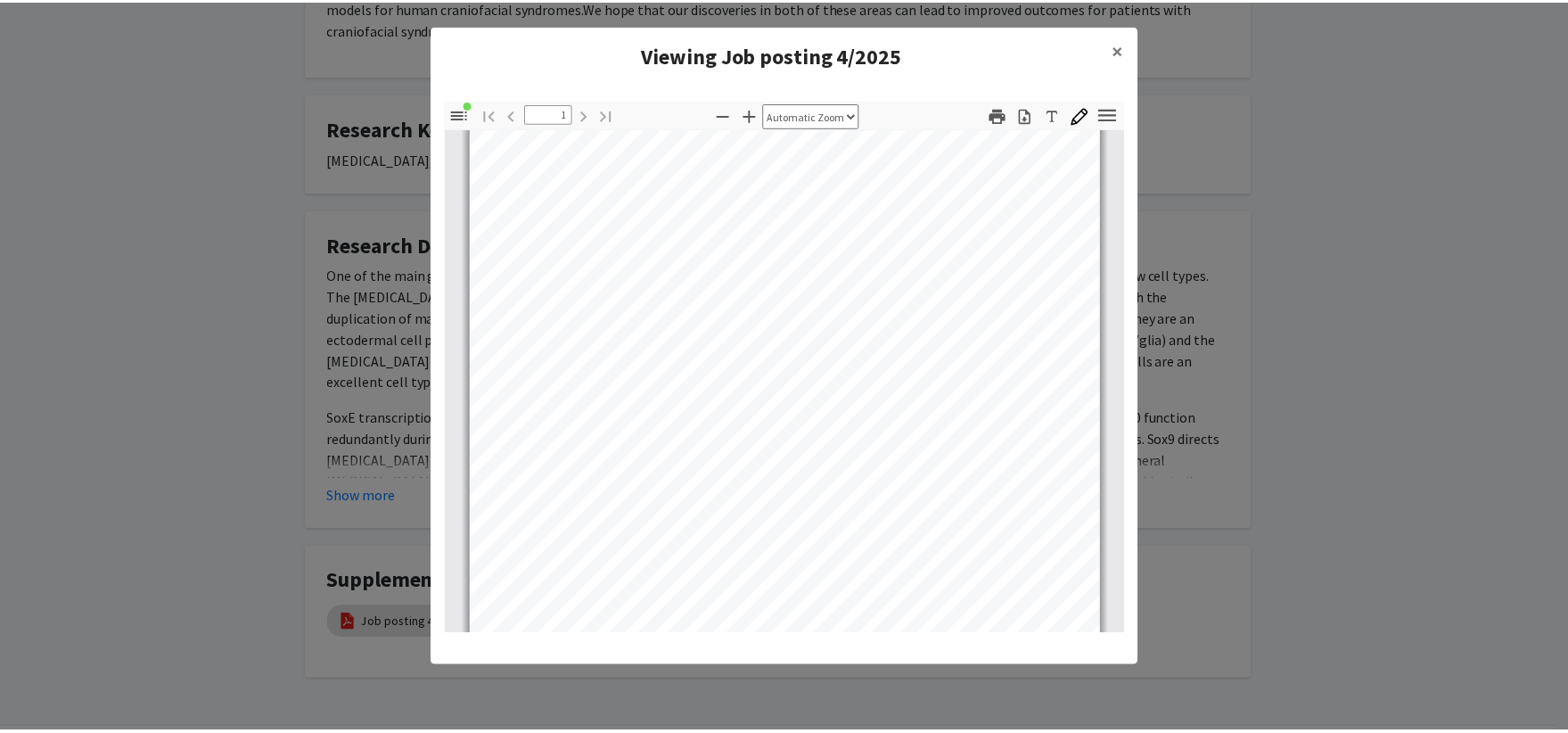
scroll to position [0, 0]
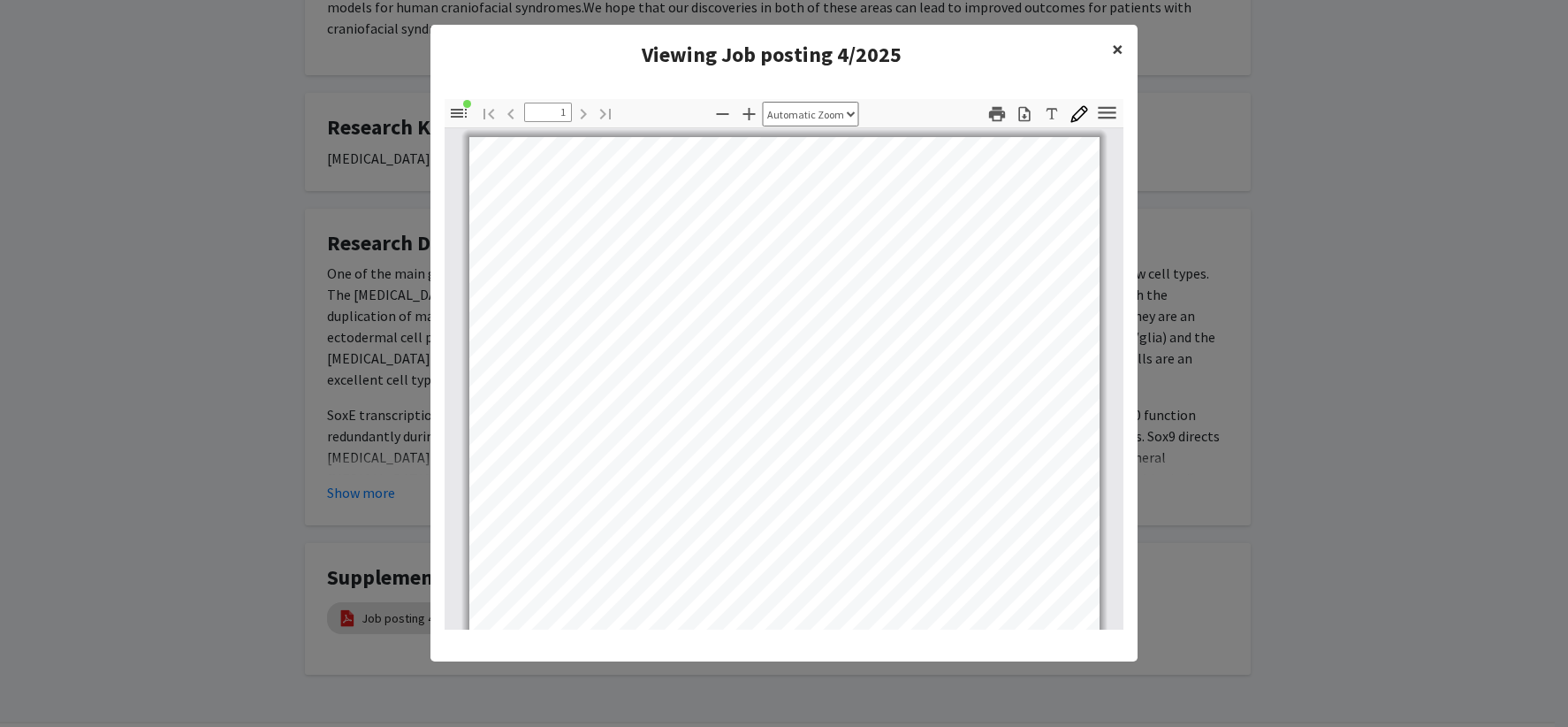
click at [1119, 47] on span "×" at bounding box center [1118, 49] width 12 height 27
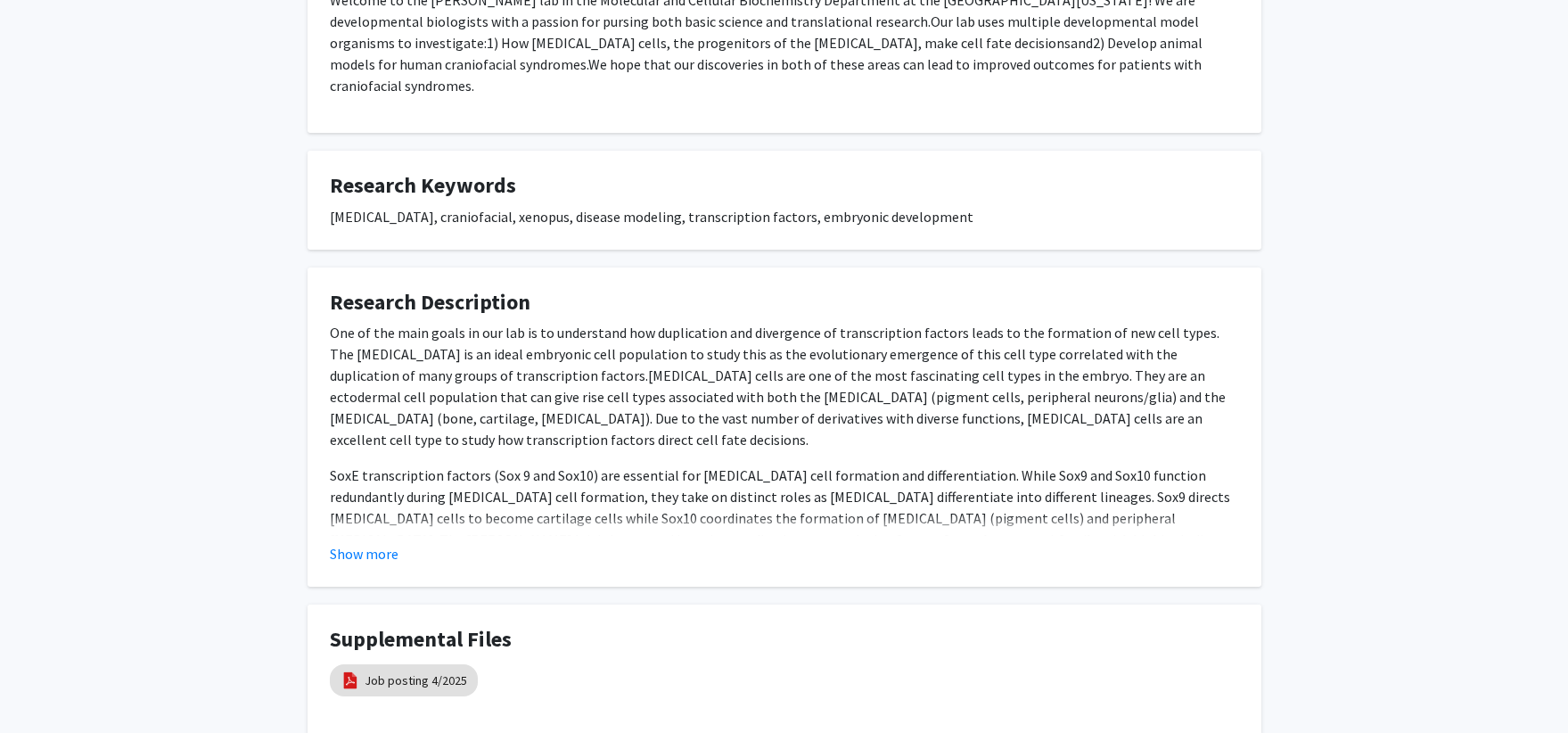
scroll to position [356, 0]
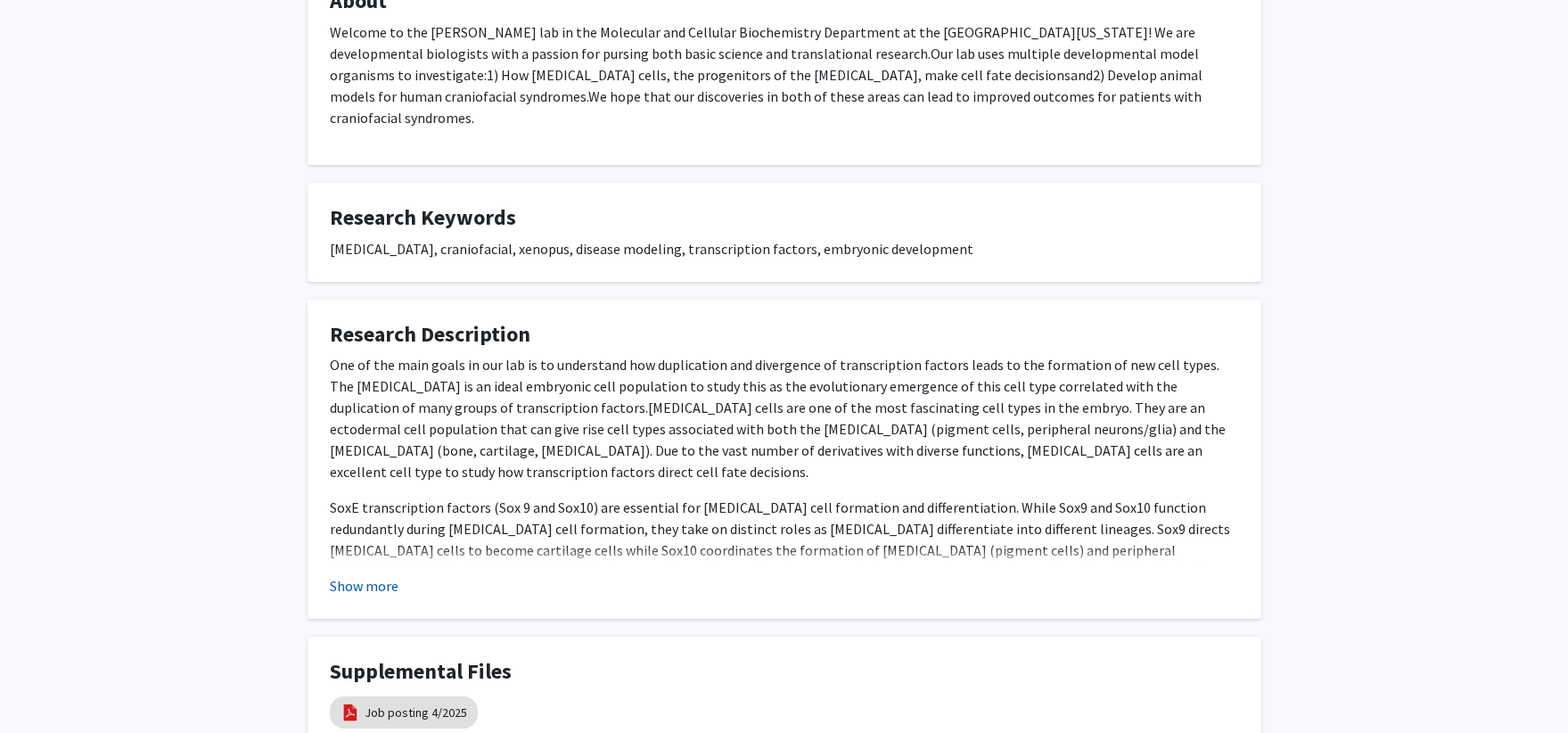
click at [362, 575] on button "Show more" at bounding box center [364, 586] width 68 height 21
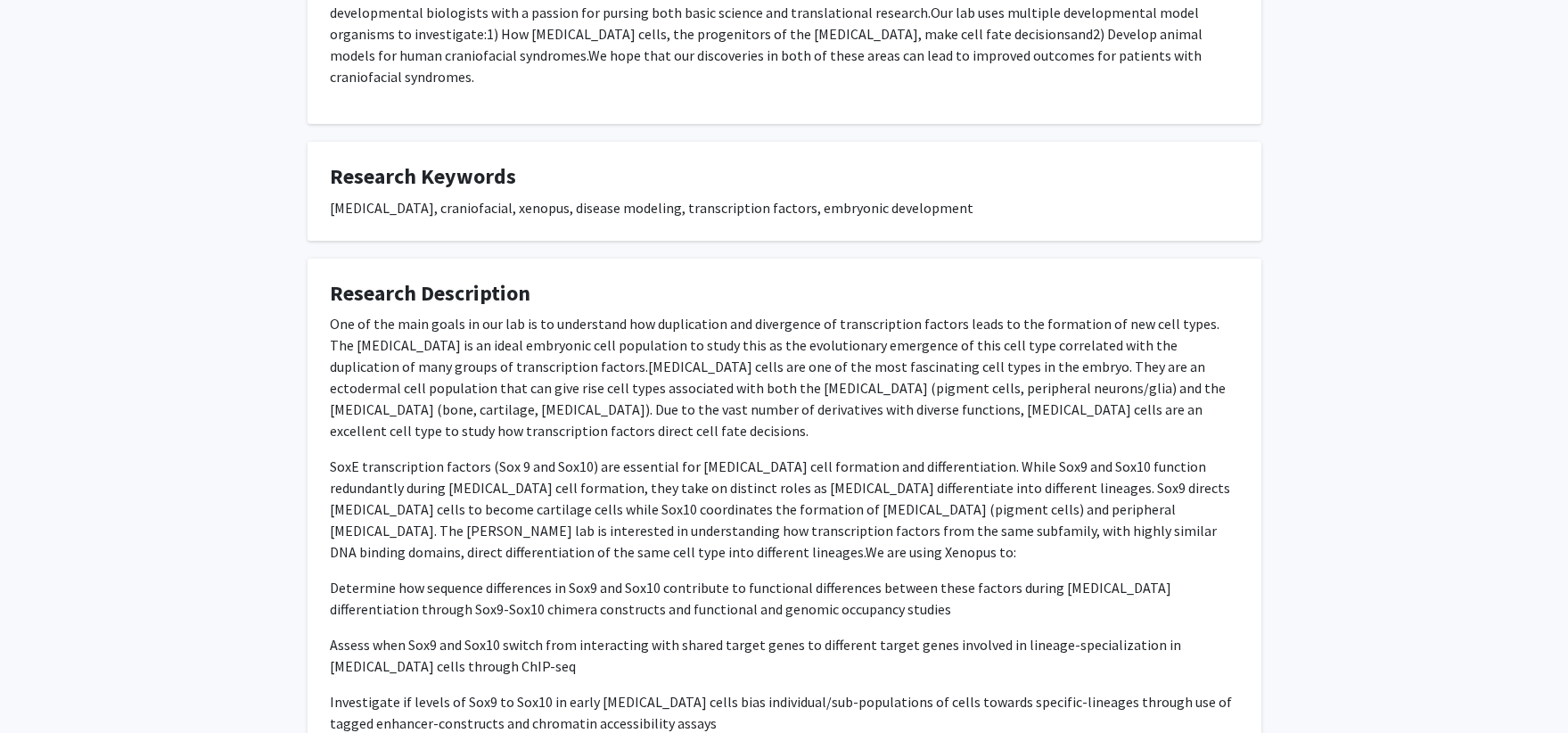
scroll to position [0, 0]
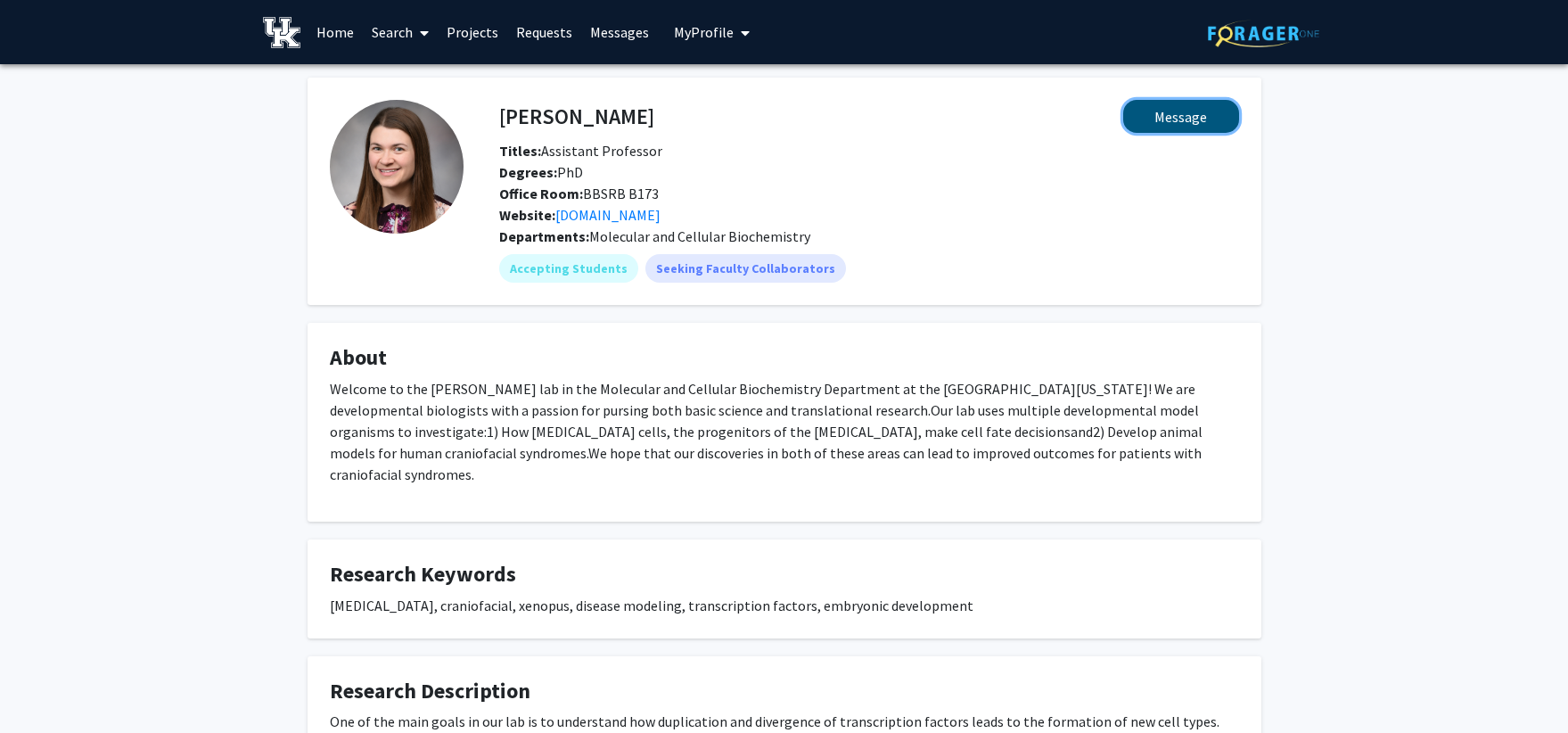
click at [1184, 123] on button "Message" at bounding box center [1181, 117] width 116 height 33
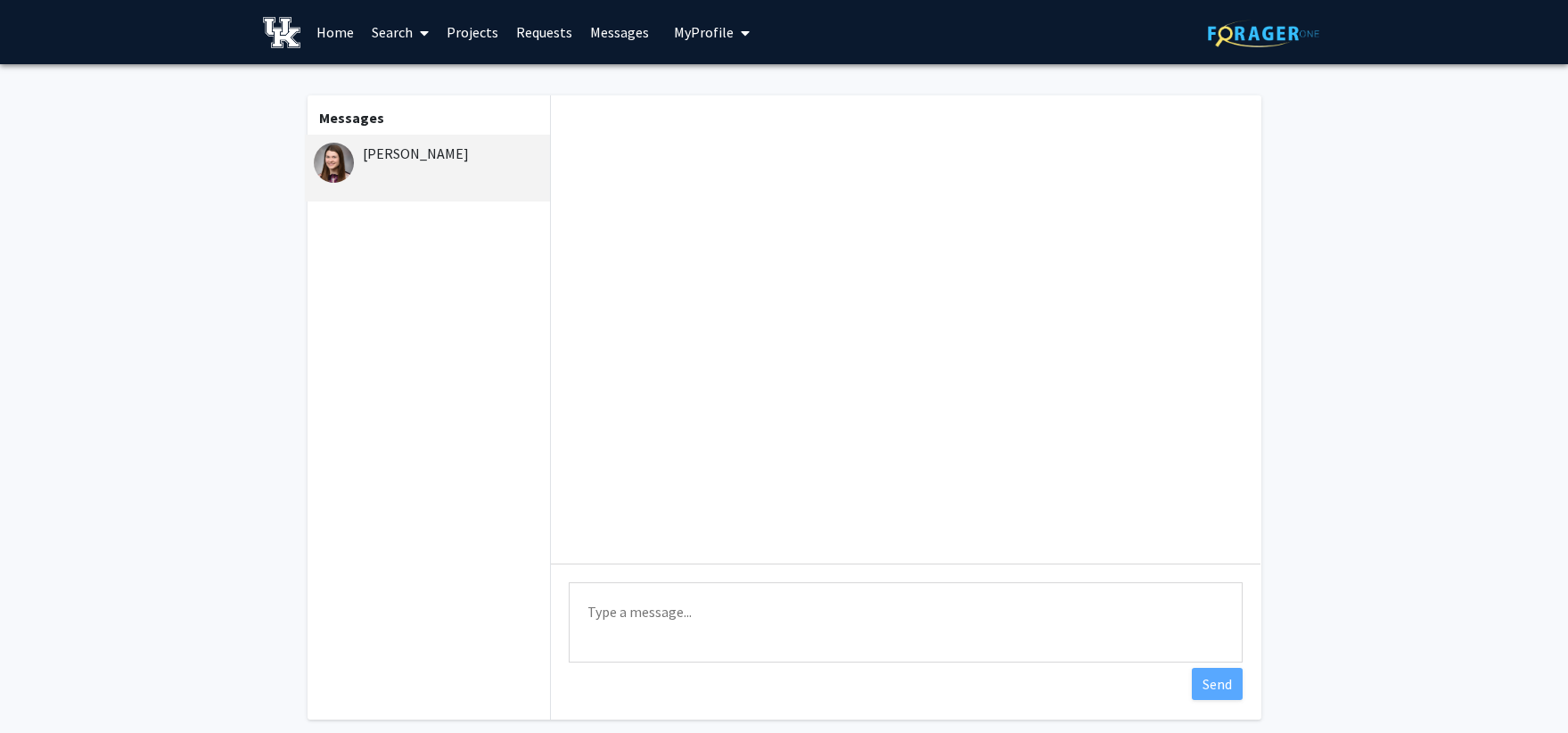
click at [404, 149] on div "[PERSON_NAME]" at bounding box center [429, 153] width 233 height 21
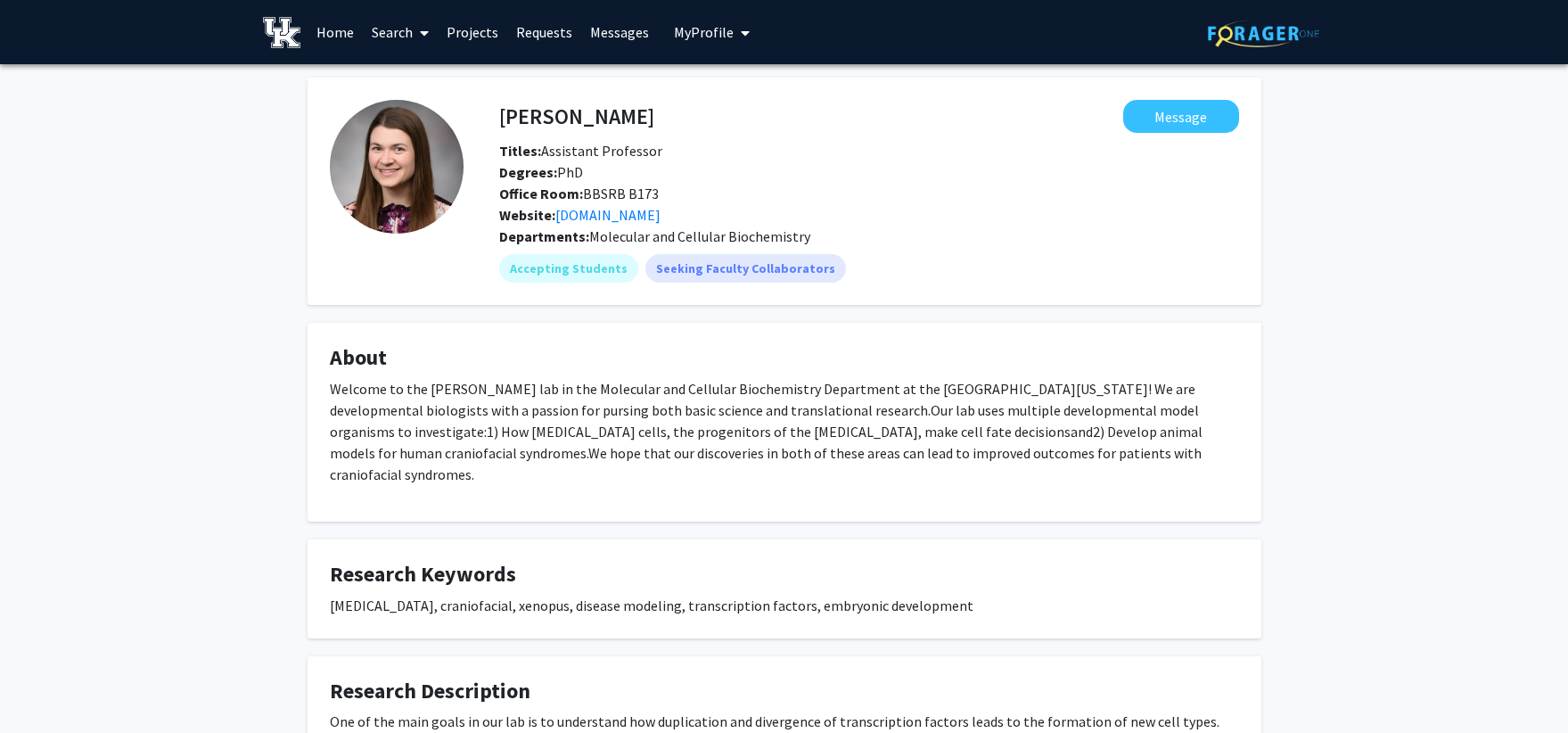
click at [769, 353] on h4 "About" at bounding box center [785, 357] width 910 height 26
